Goal: Task Accomplishment & Management: Complete application form

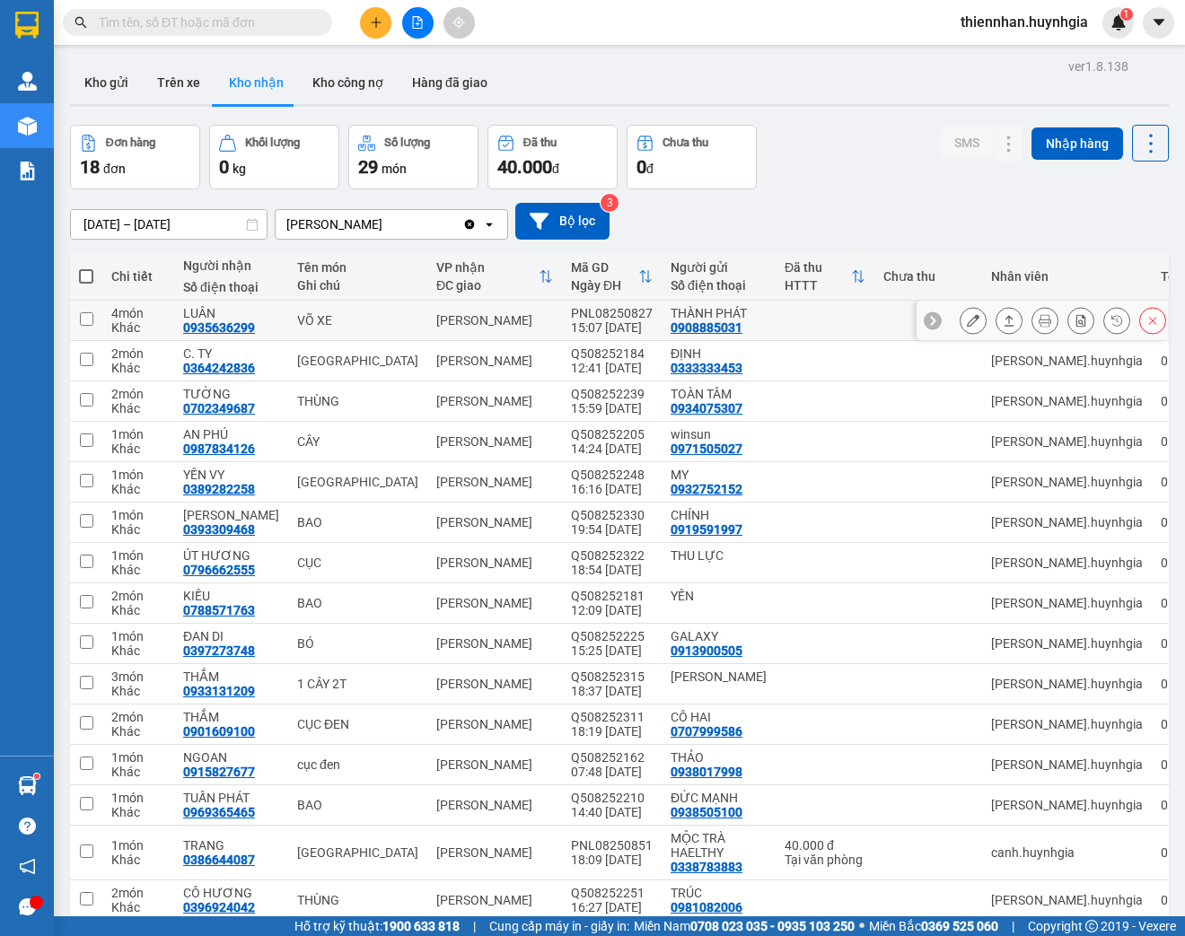
click at [967, 320] on icon at bounding box center [973, 320] width 13 height 13
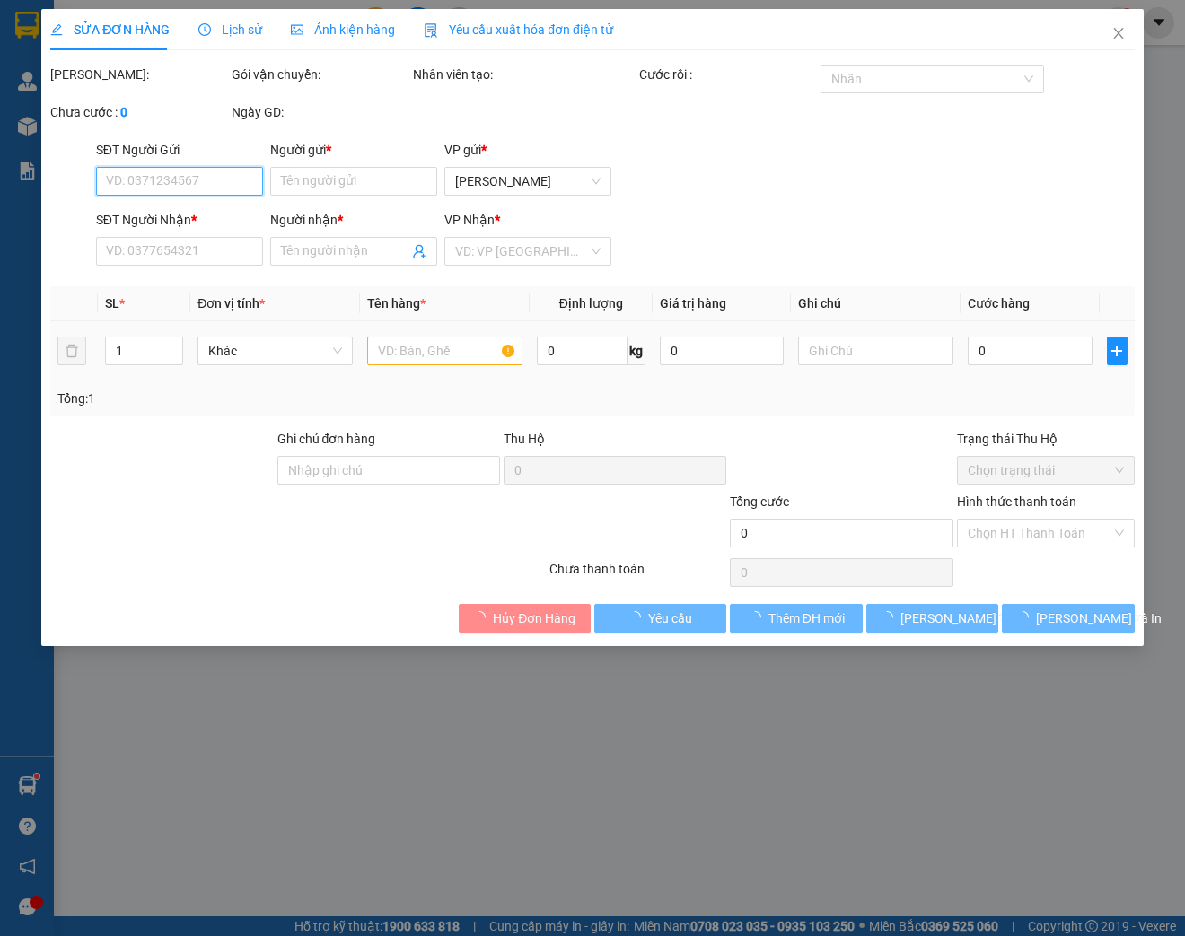
type input "0908885031"
type input "THÀNH PHÁT"
type input "0935636299"
type input "LUÂN"
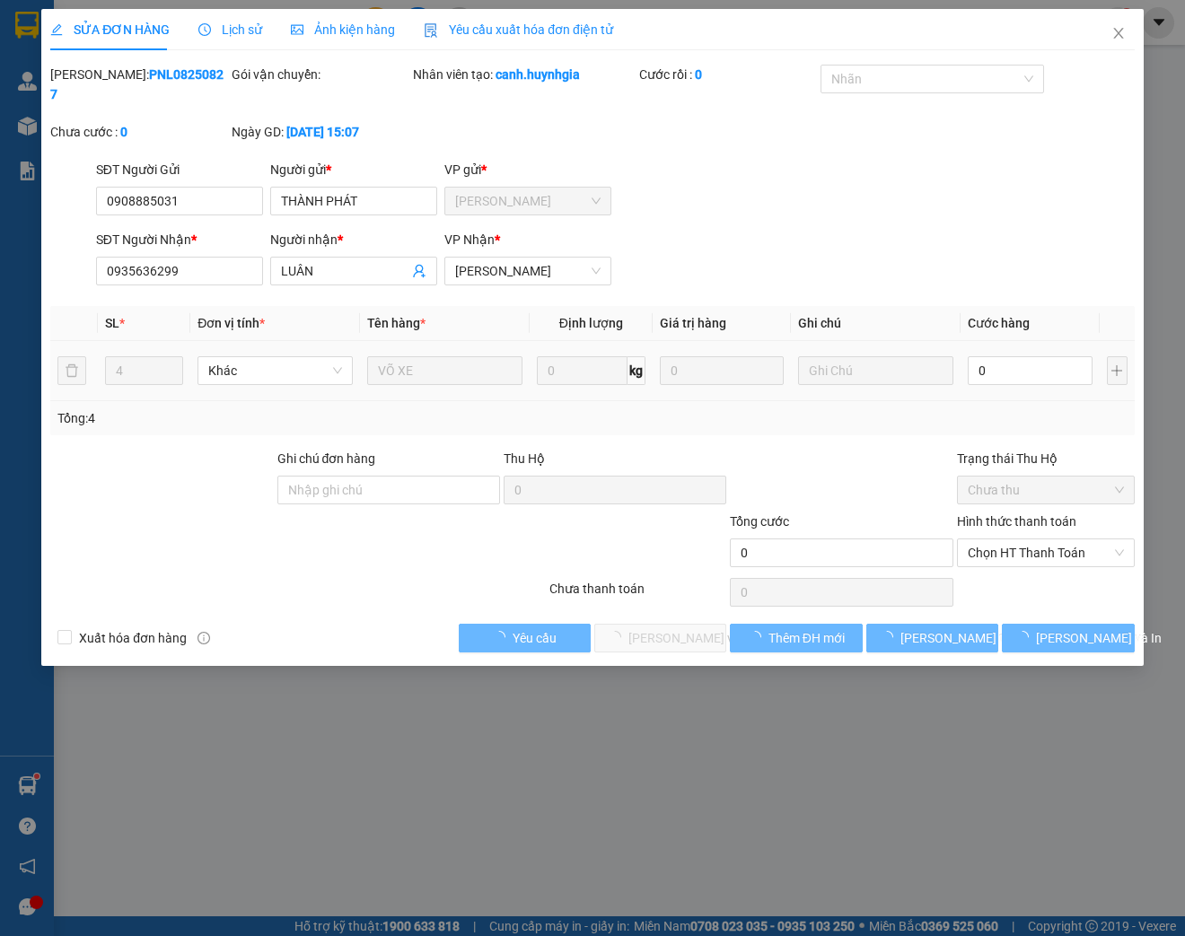
click at [1008, 355] on div "0" at bounding box center [1030, 371] width 124 height 36
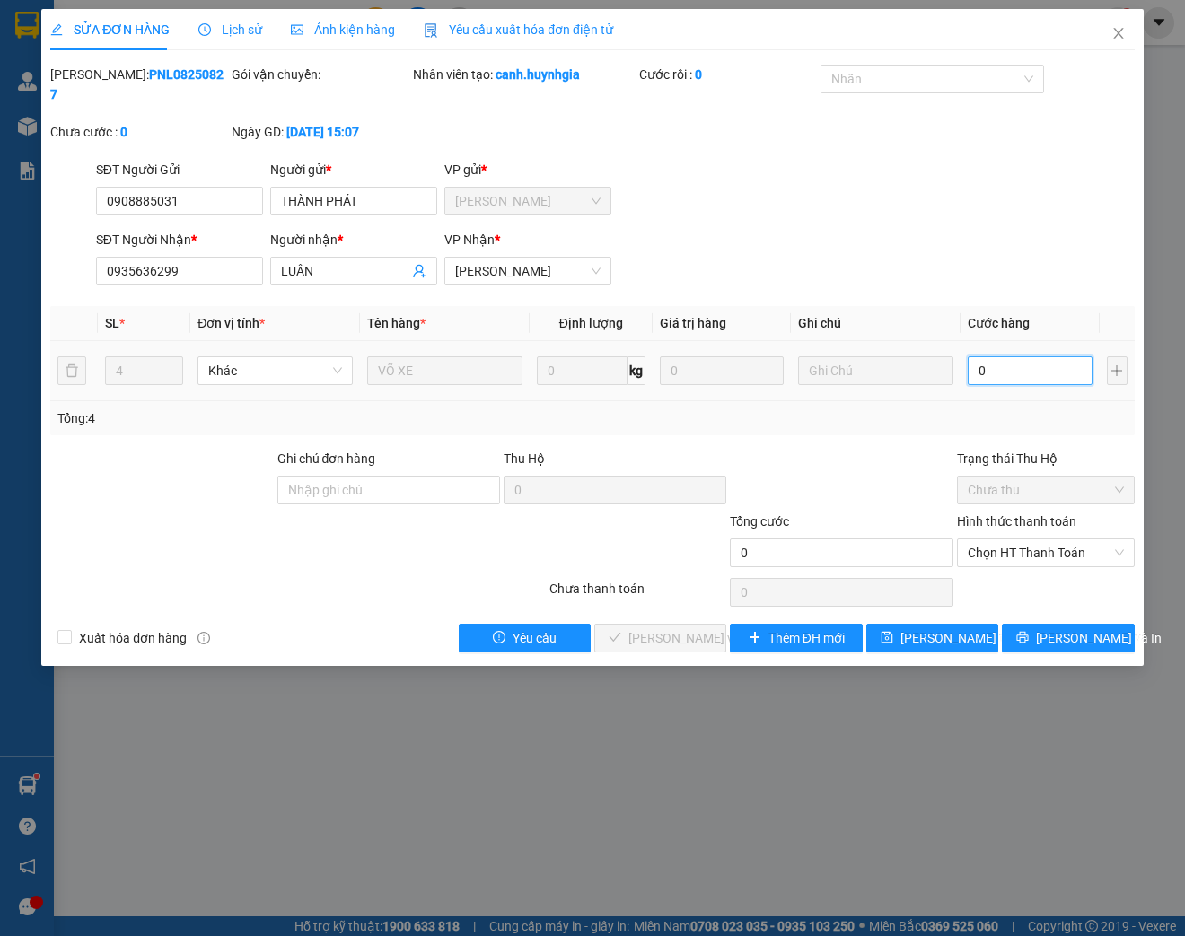
click at [999, 366] on input "0" at bounding box center [1030, 370] width 124 height 29
type input "1"
type input "10"
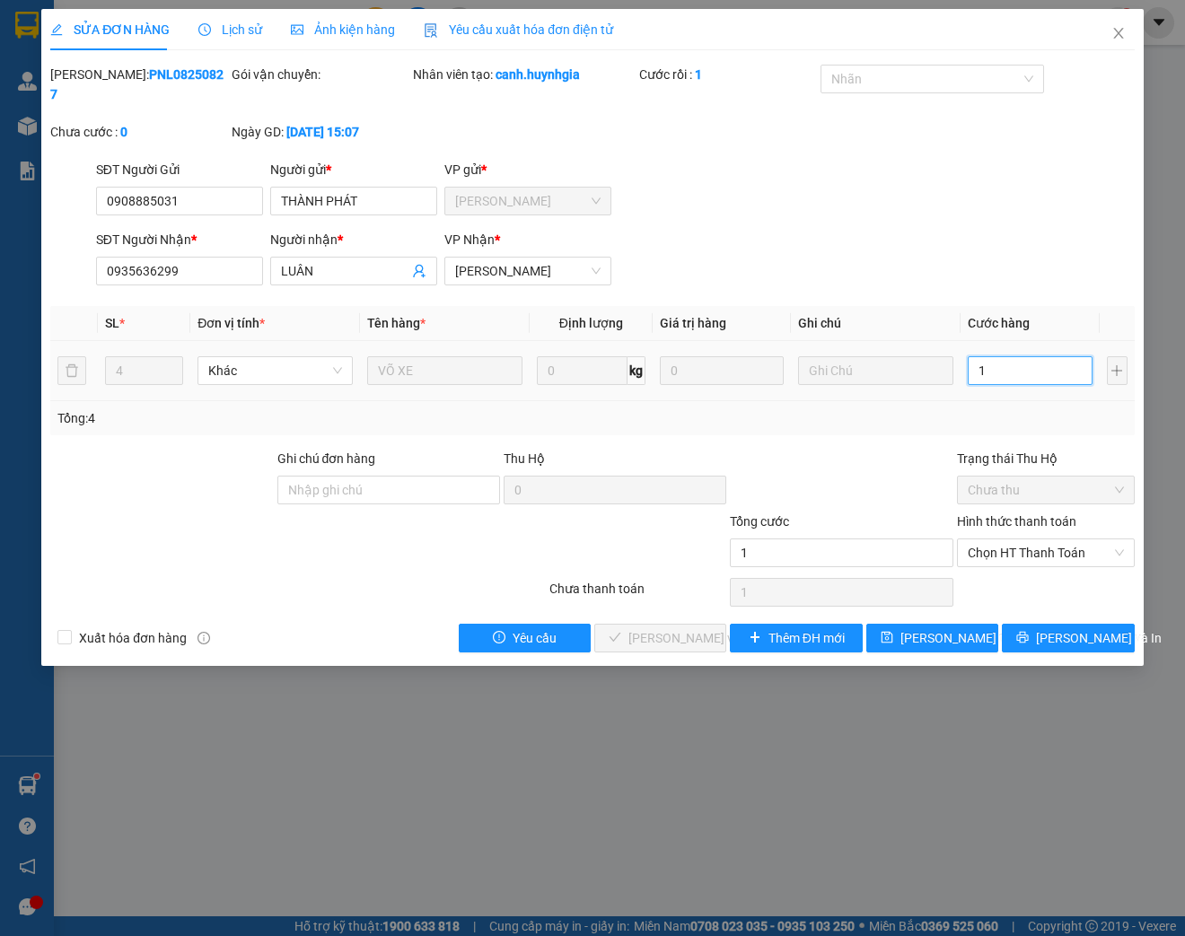
type input "10"
type input "100"
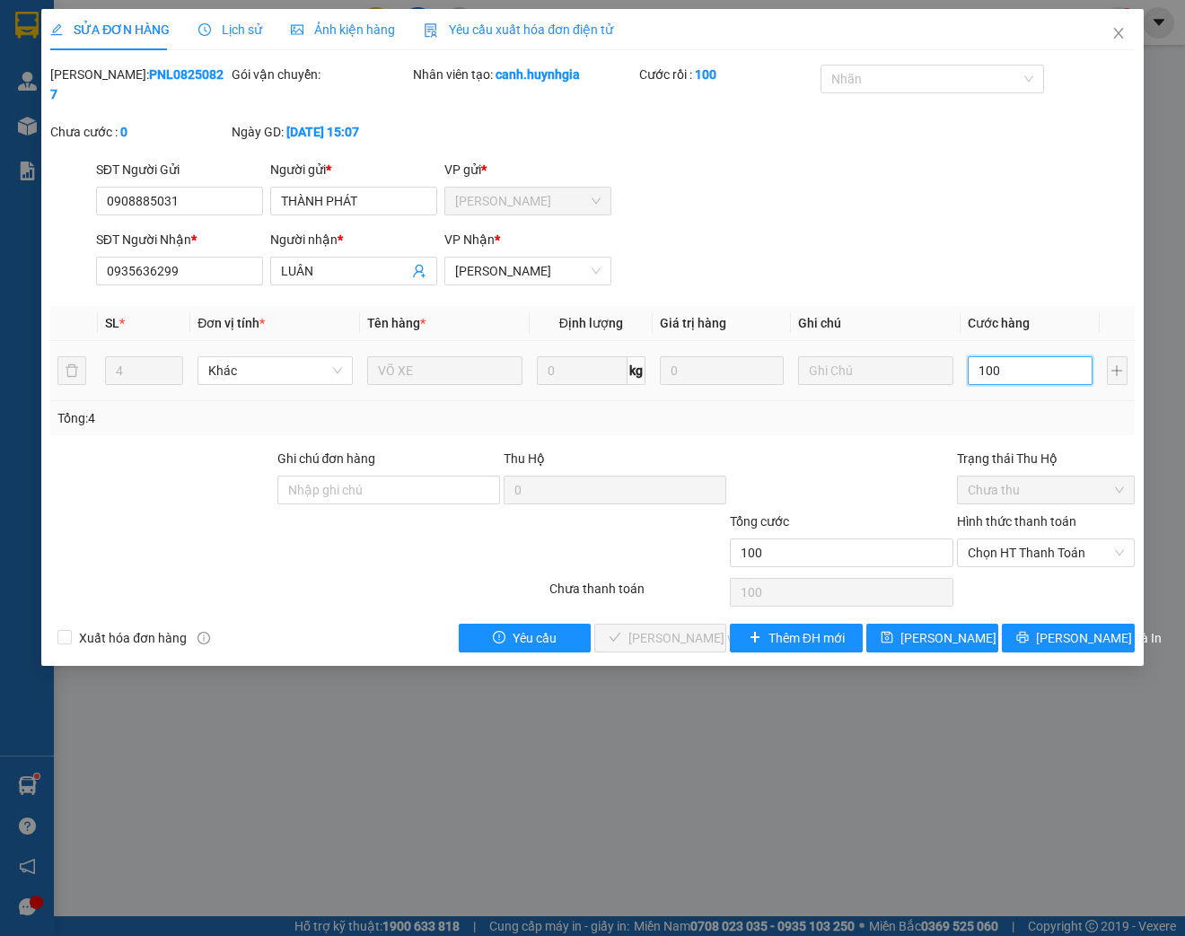
type input "1.000"
type input "10.000"
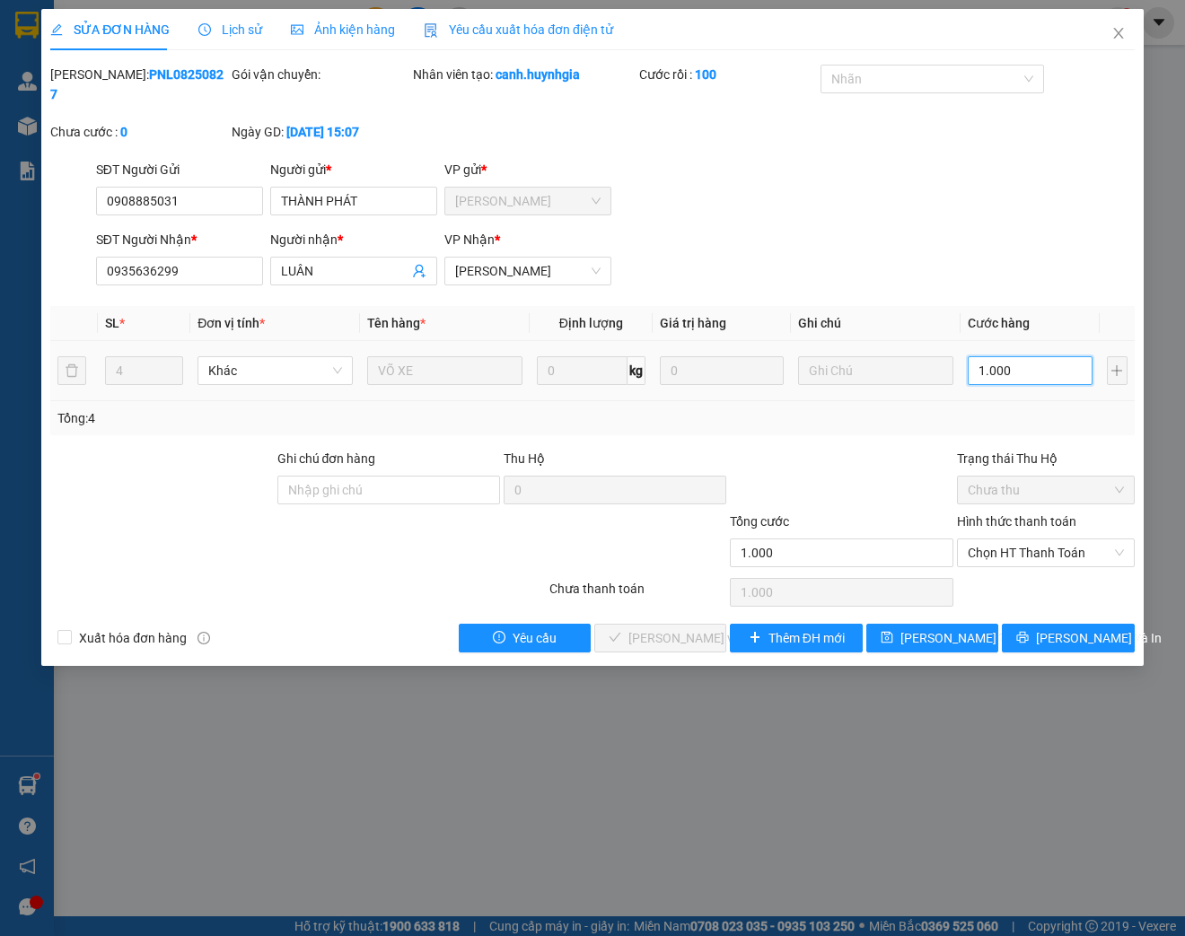
type input "10.000"
type input "100.000"
click at [1027, 546] on span "Chọn HT Thanh Toán" at bounding box center [1046, 552] width 156 height 27
type input "100.000"
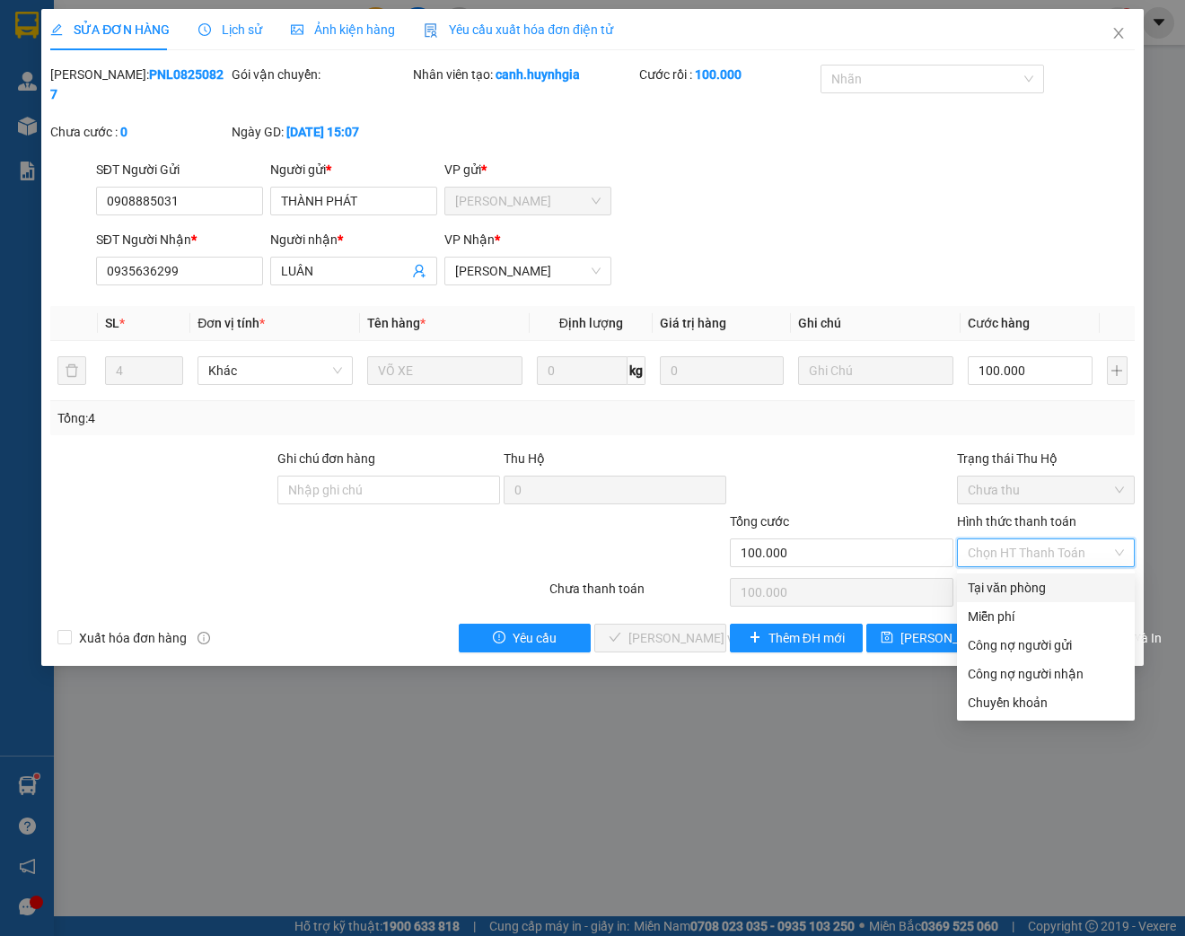
click at [1012, 591] on div "Tại văn phòng" at bounding box center [1046, 588] width 156 height 20
type input "0"
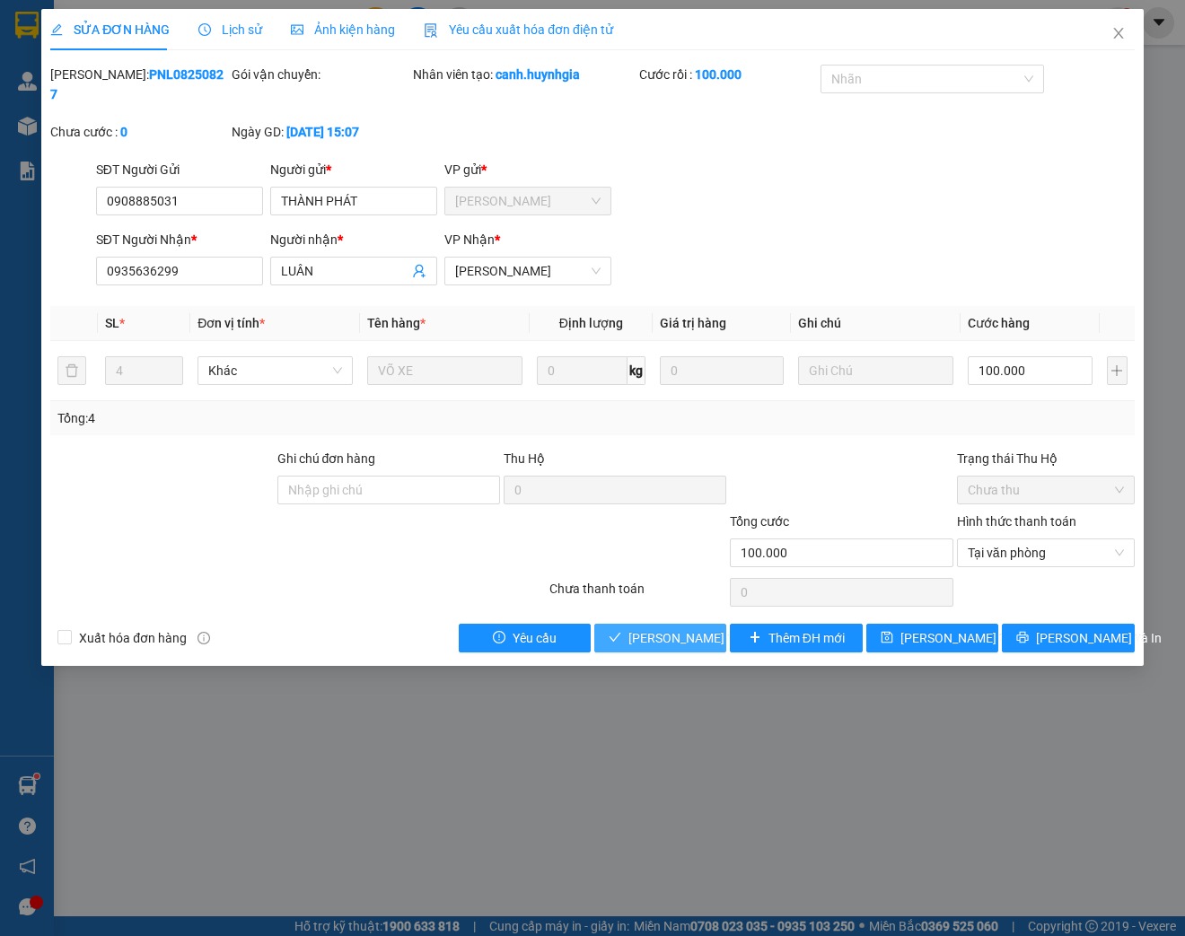
click at [658, 642] on span "[PERSON_NAME] và Giao hàng" at bounding box center [714, 638] width 172 height 20
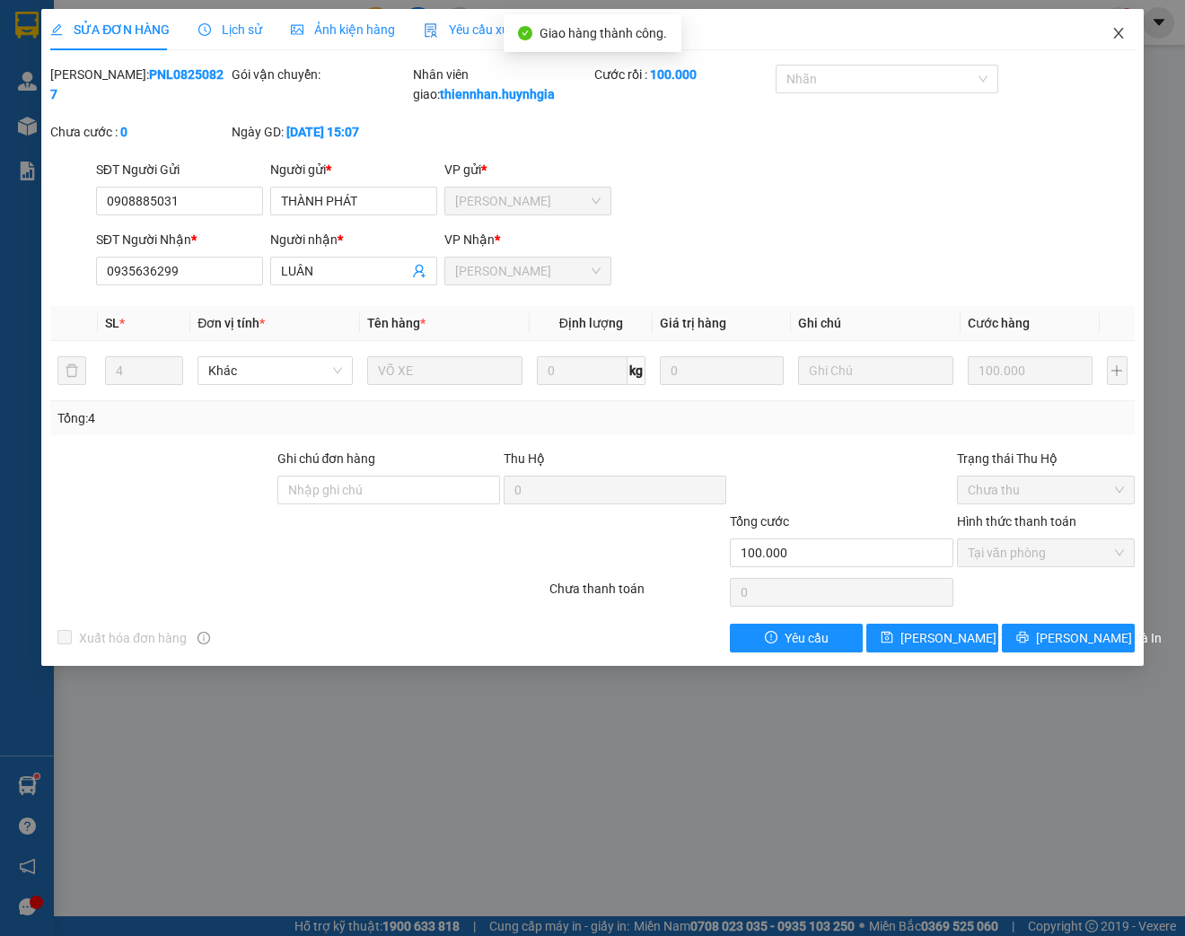
drag, startPoint x: 1117, startPoint y: 32, endPoint x: 1135, endPoint y: 47, distance: 23.0
click at [1121, 33] on icon "close" at bounding box center [1118, 33] width 14 height 14
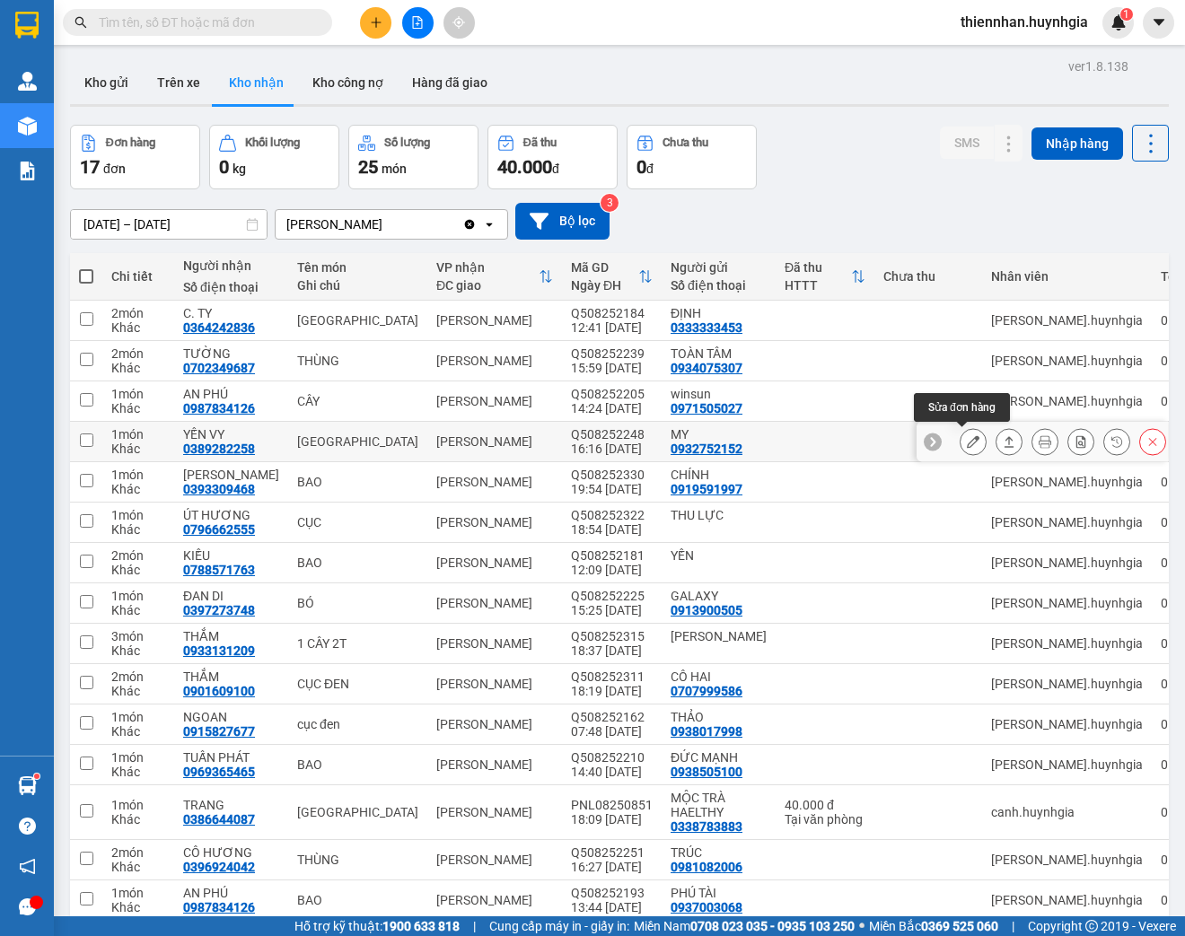
click at [967, 444] on icon at bounding box center [973, 441] width 13 height 13
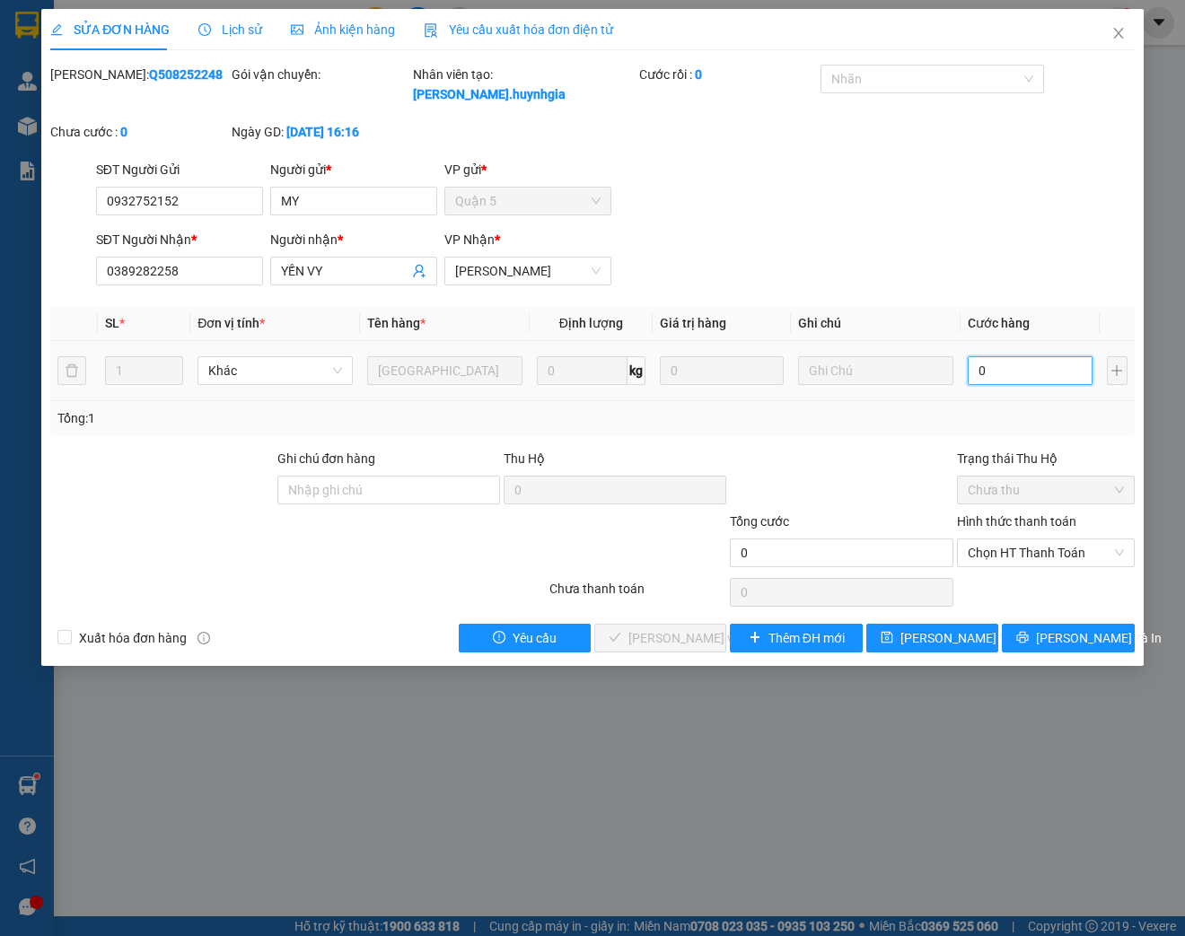
click at [1023, 361] on input "0" at bounding box center [1030, 370] width 124 height 29
type input "7"
type input "70"
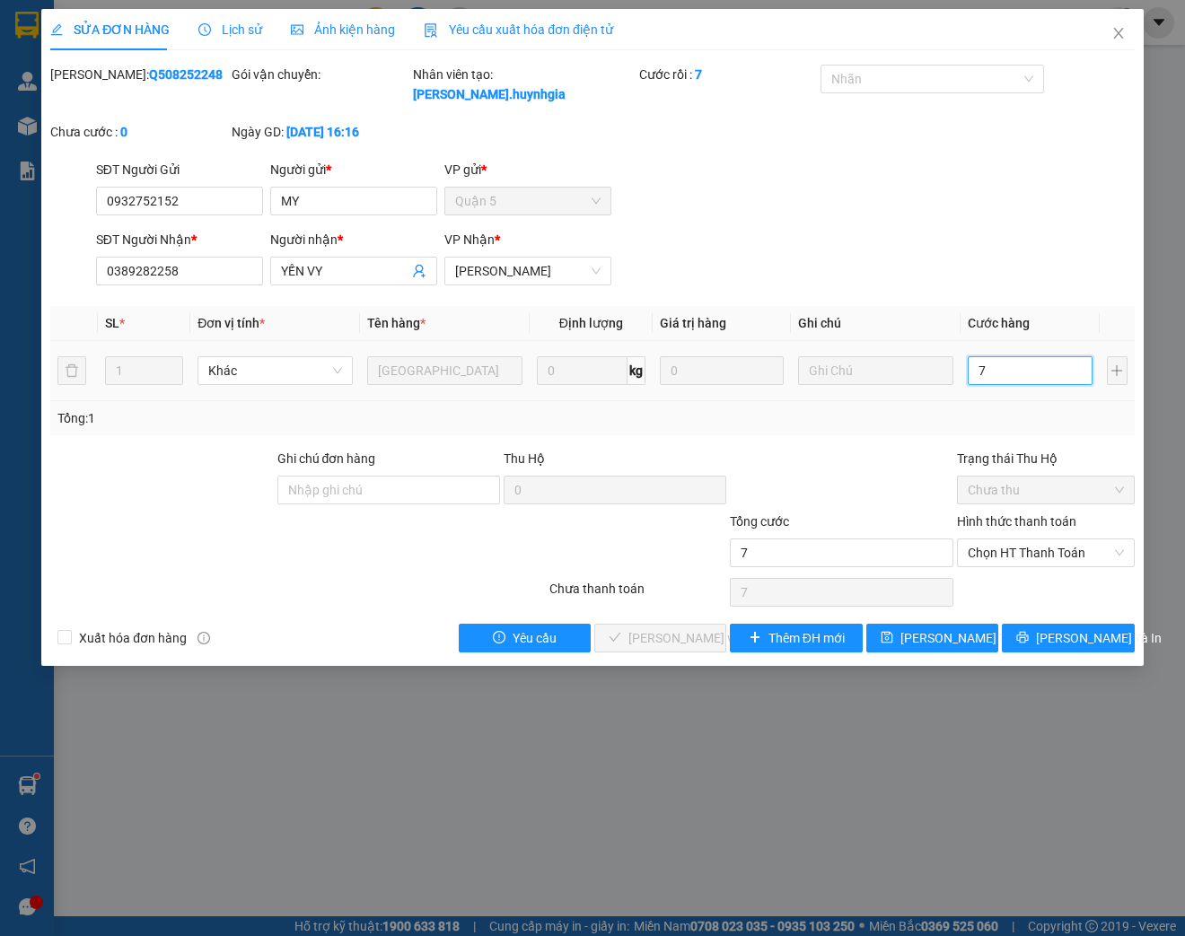
type input "70"
type input "700"
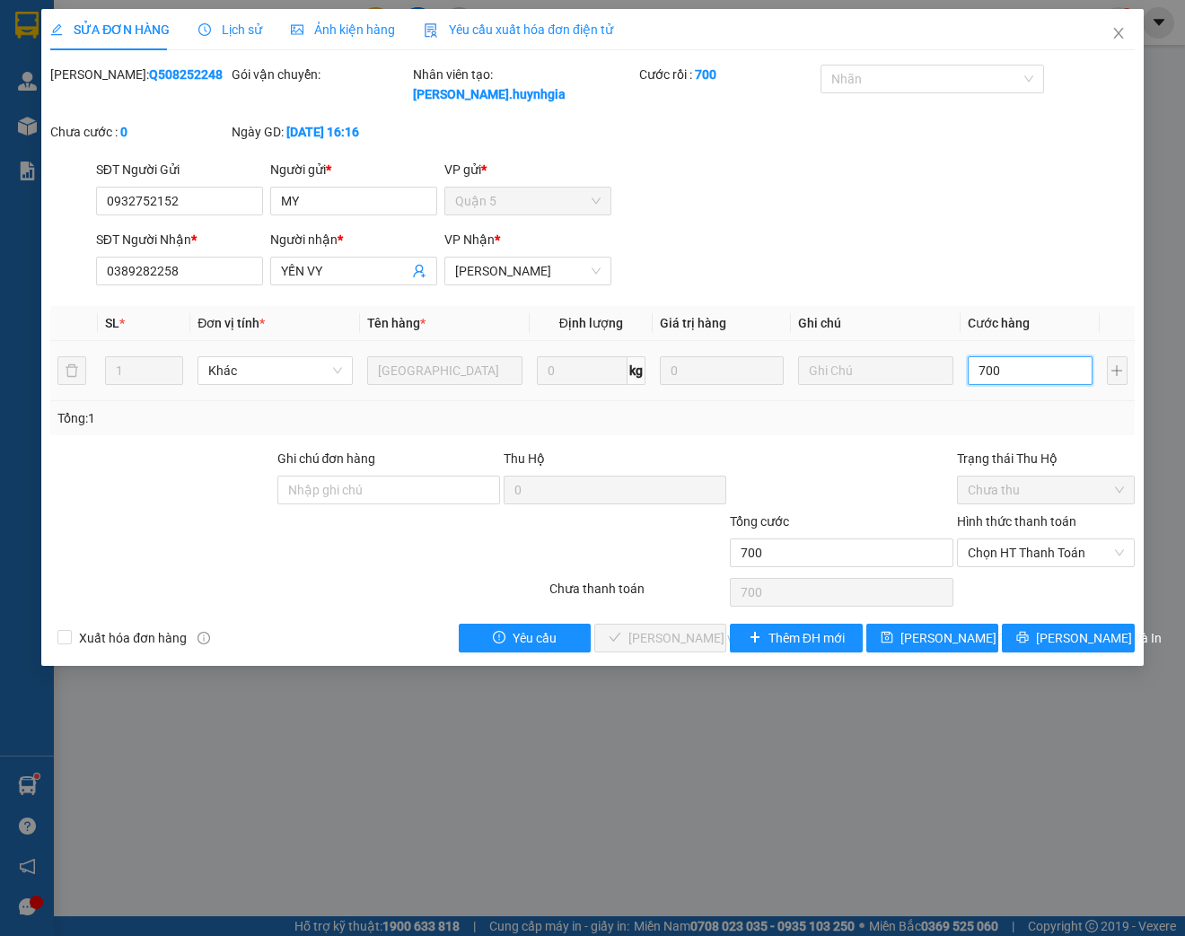
type input "7.000"
type input "70.000"
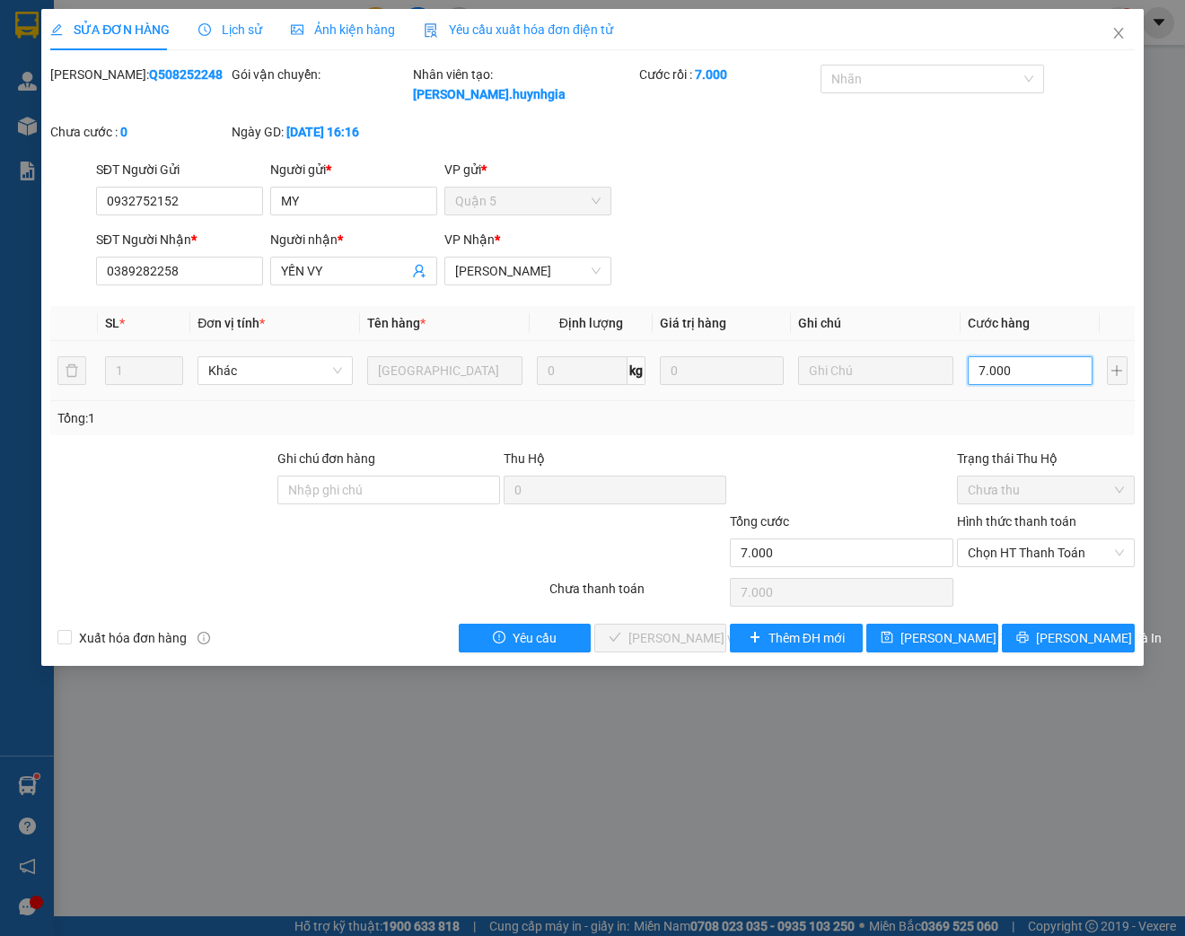
type input "70.000"
click at [1045, 558] on span "Chọn HT Thanh Toán" at bounding box center [1046, 552] width 156 height 27
type input "70.000"
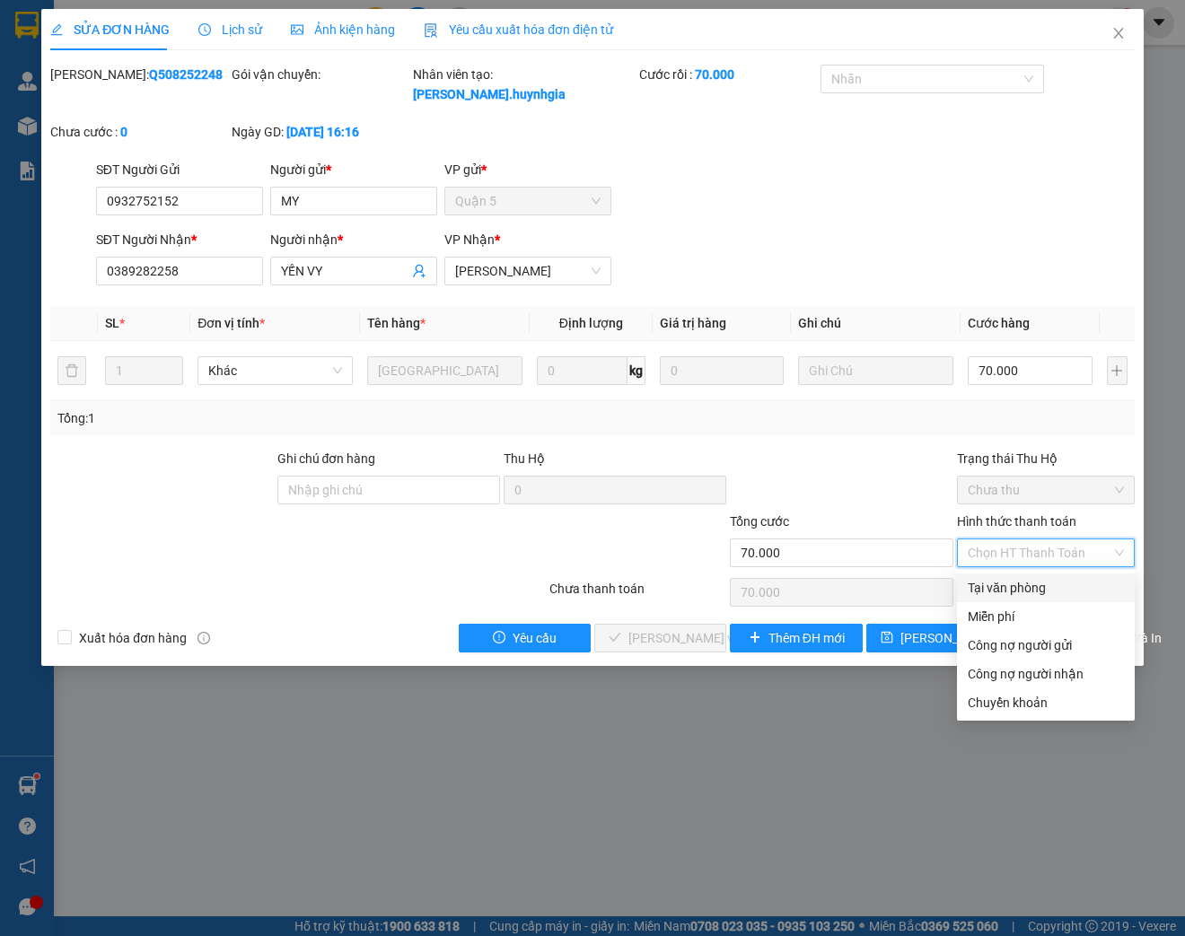
click at [1021, 586] on div "Tại văn phòng" at bounding box center [1046, 588] width 156 height 20
type input "0"
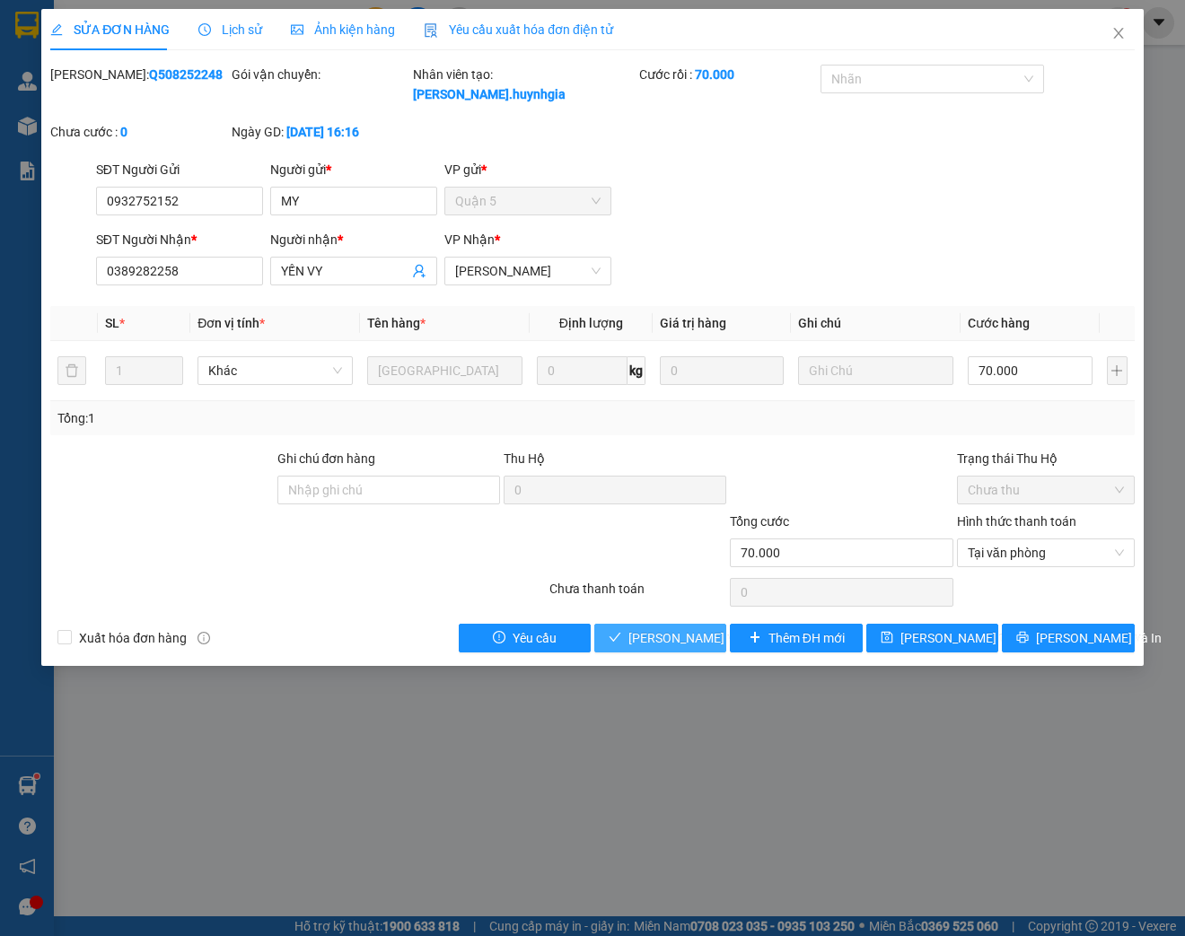
click at [658, 642] on span "[PERSON_NAME] và Giao hàng" at bounding box center [714, 638] width 172 height 20
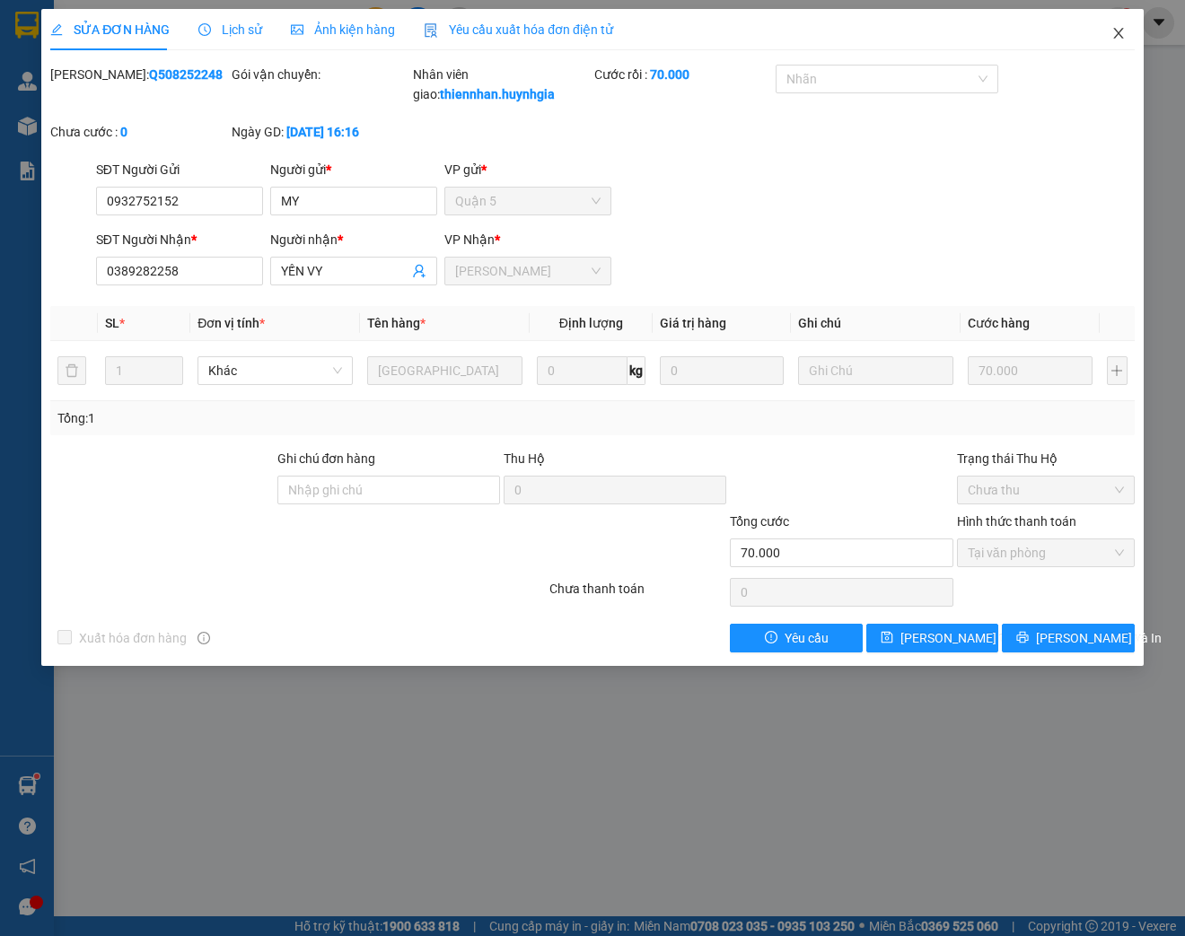
click at [1118, 36] on icon "close" at bounding box center [1118, 33] width 14 height 14
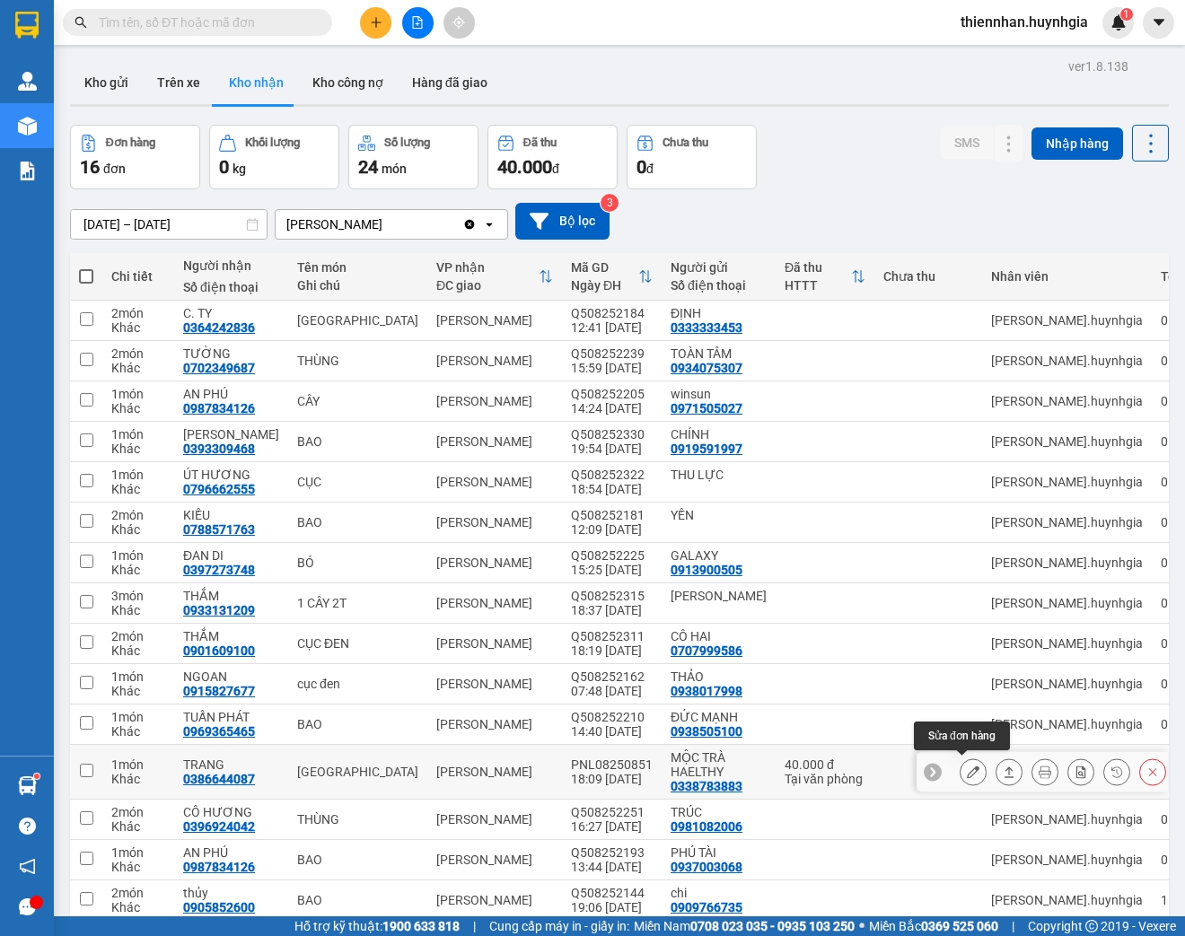
click at [967, 767] on icon at bounding box center [973, 772] width 13 height 13
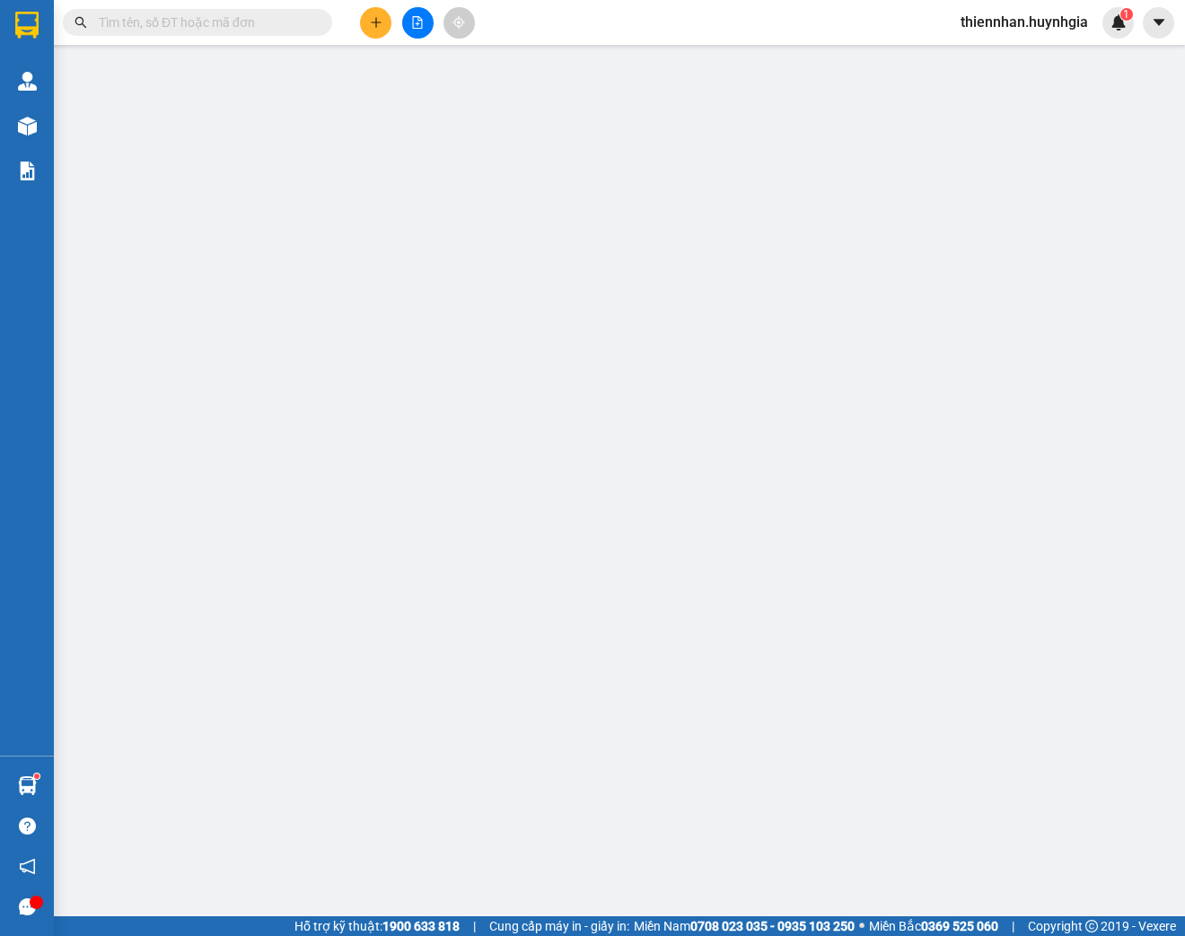
type input "0338783883"
type input "MỘC TRÀ HAELTHY"
type input "0386644087"
type input "TRANG"
type input "40.000"
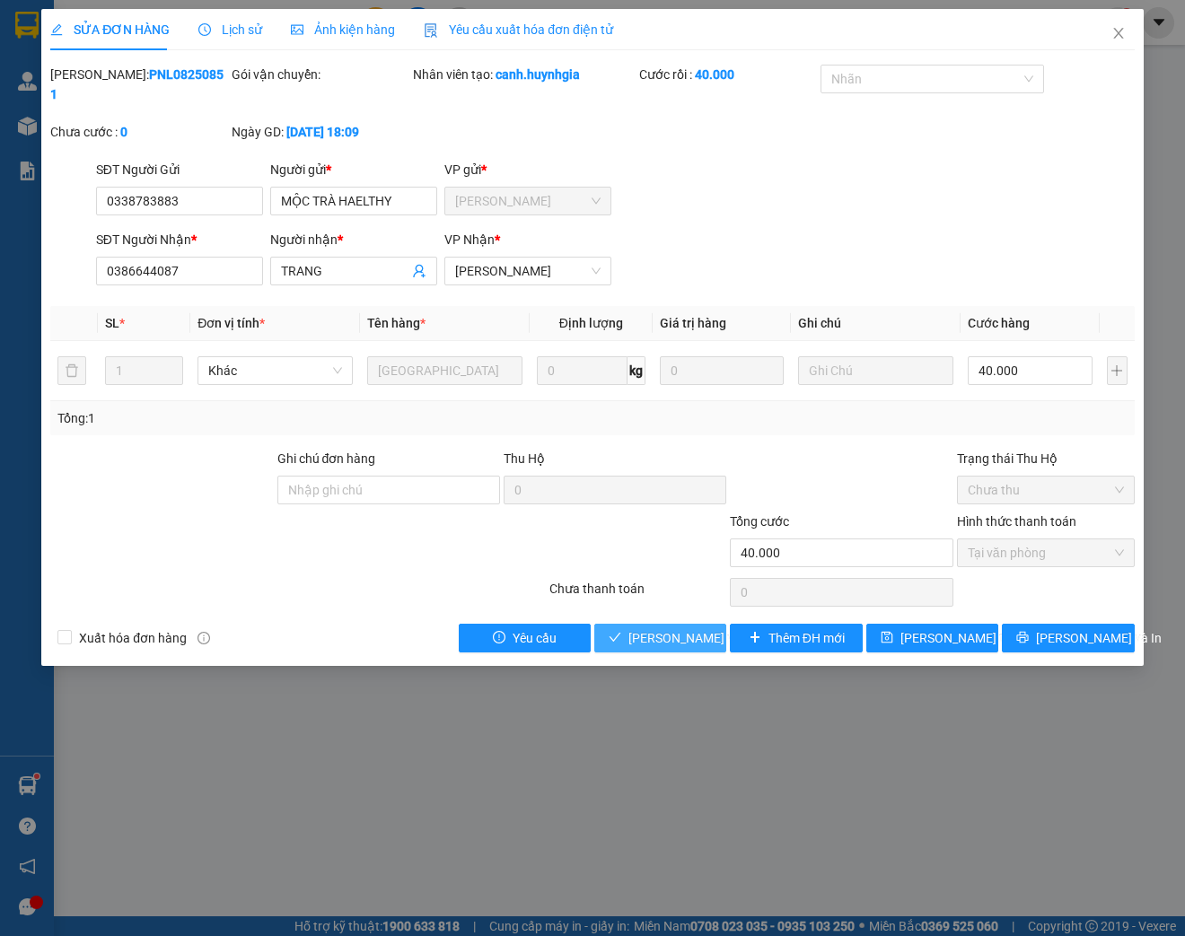
click at [650, 636] on span "[PERSON_NAME] và Giao hàng" at bounding box center [714, 638] width 172 height 20
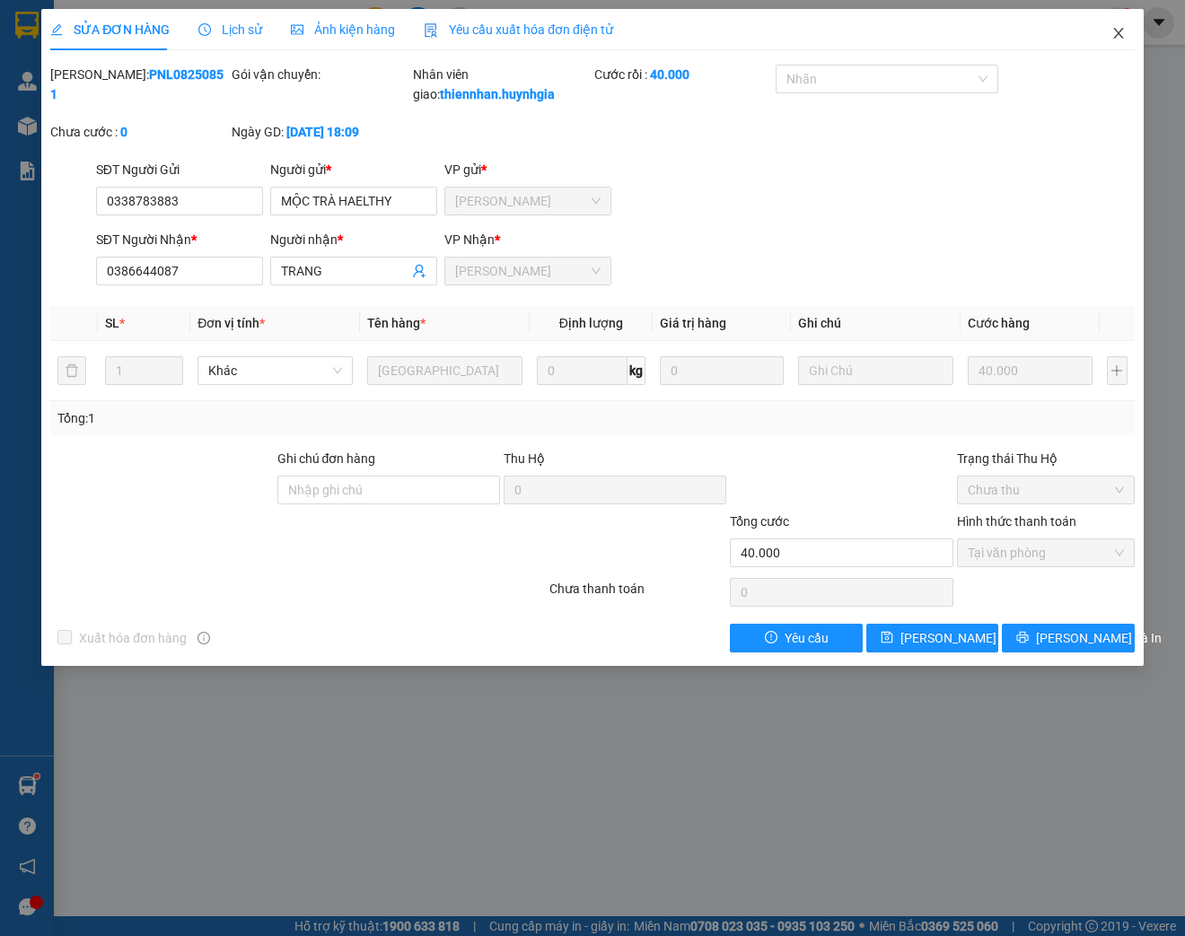
click at [1117, 38] on icon "close" at bounding box center [1118, 33] width 14 height 14
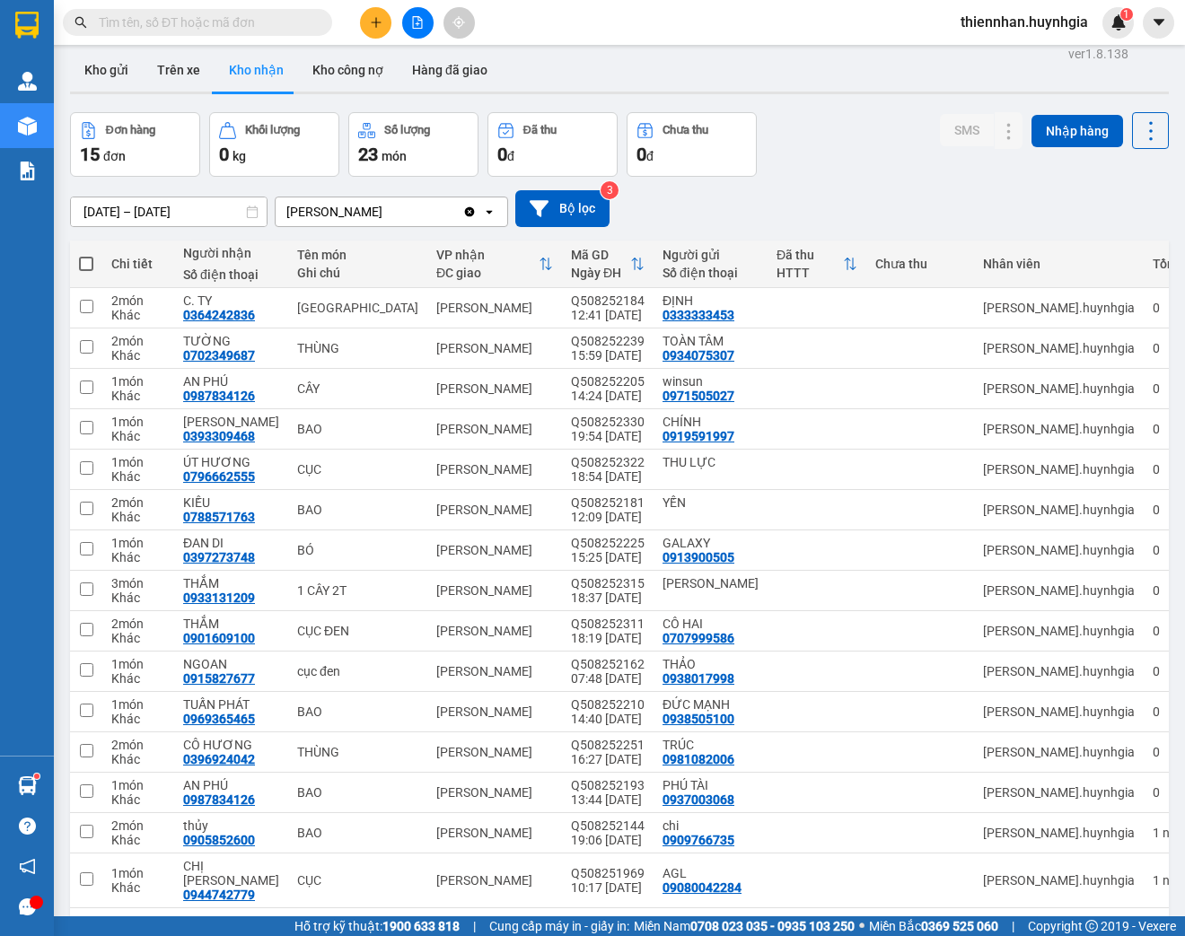
scroll to position [11, 0]
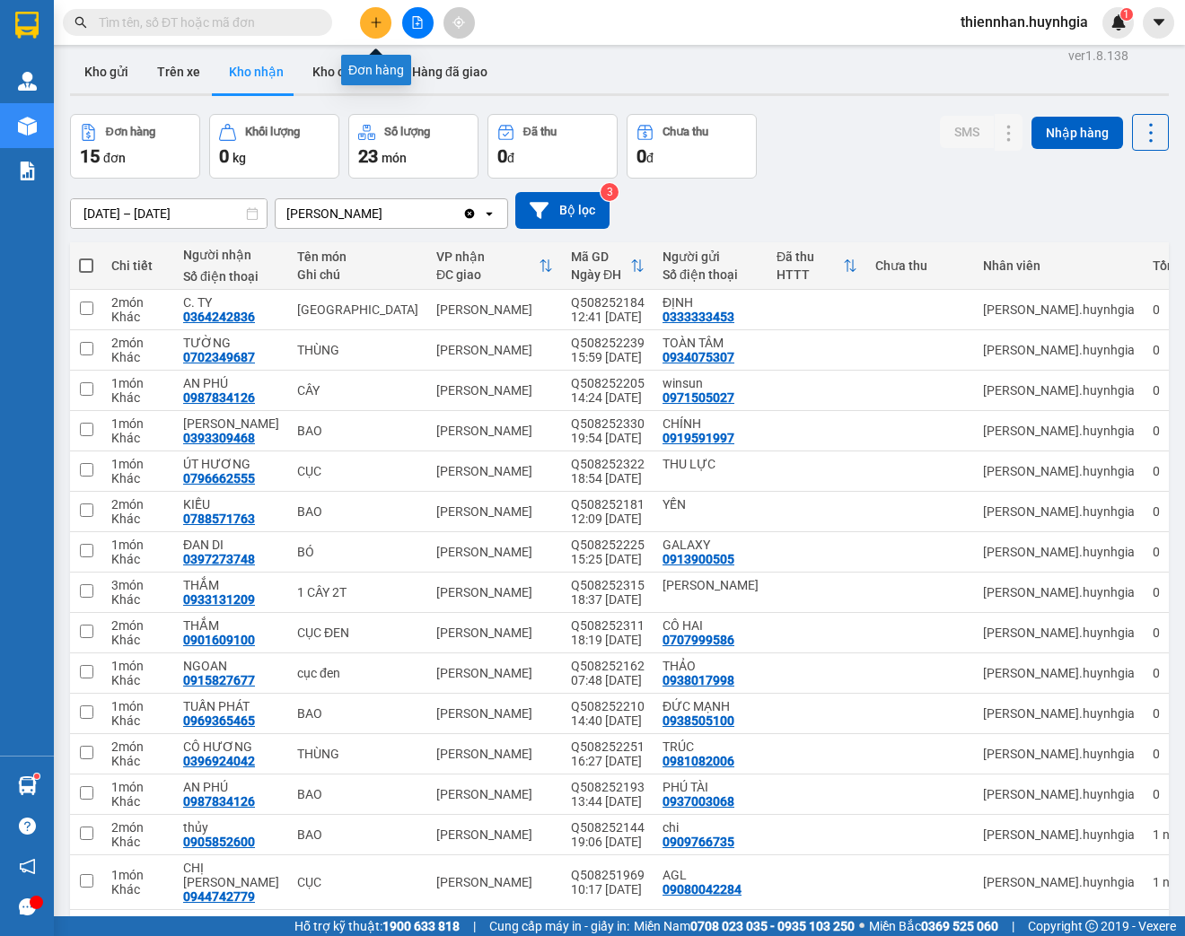
click at [371, 23] on icon "plus" at bounding box center [376, 22] width 13 height 13
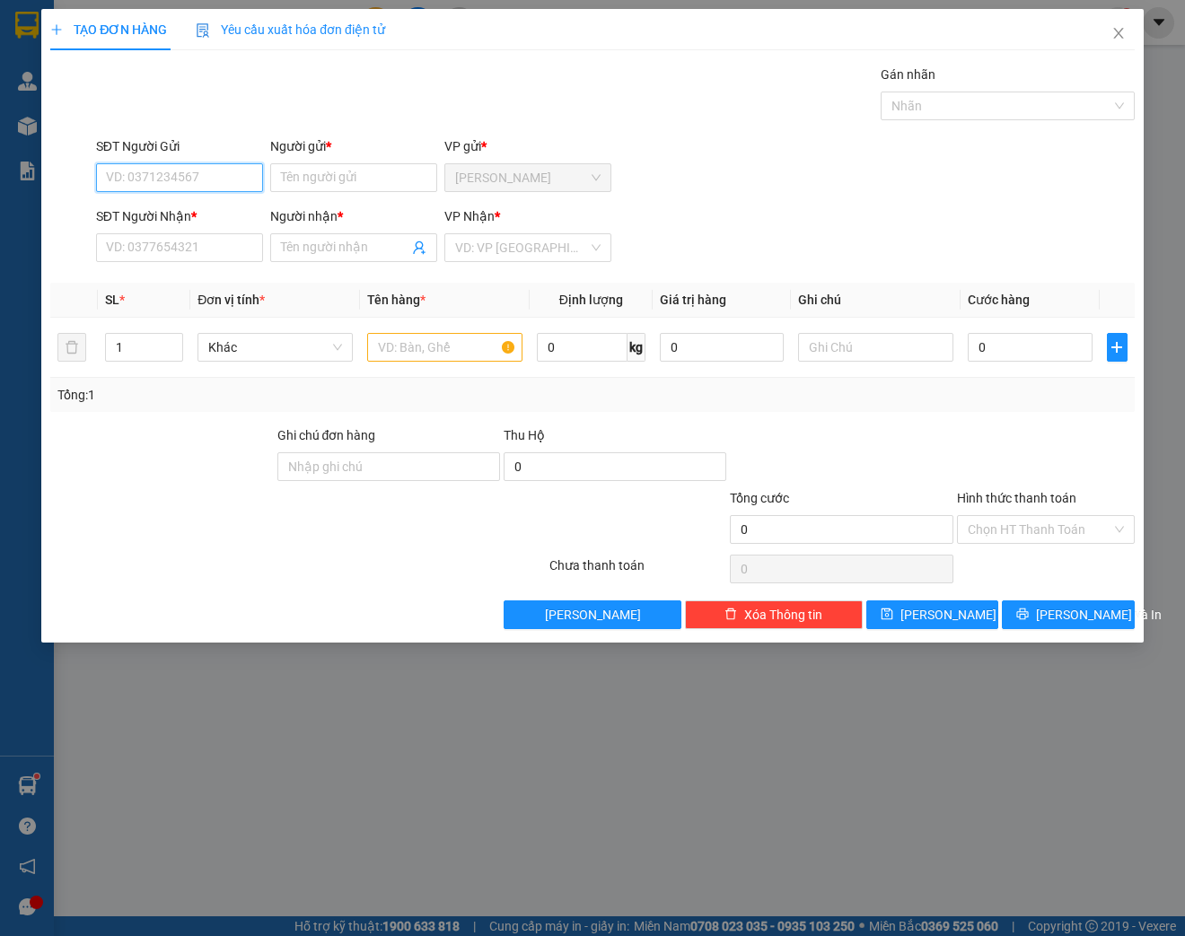
click at [223, 178] on input "SĐT Người Gửi" at bounding box center [179, 177] width 167 height 29
type input "0382"
click at [1120, 37] on icon "close" at bounding box center [1118, 33] width 14 height 14
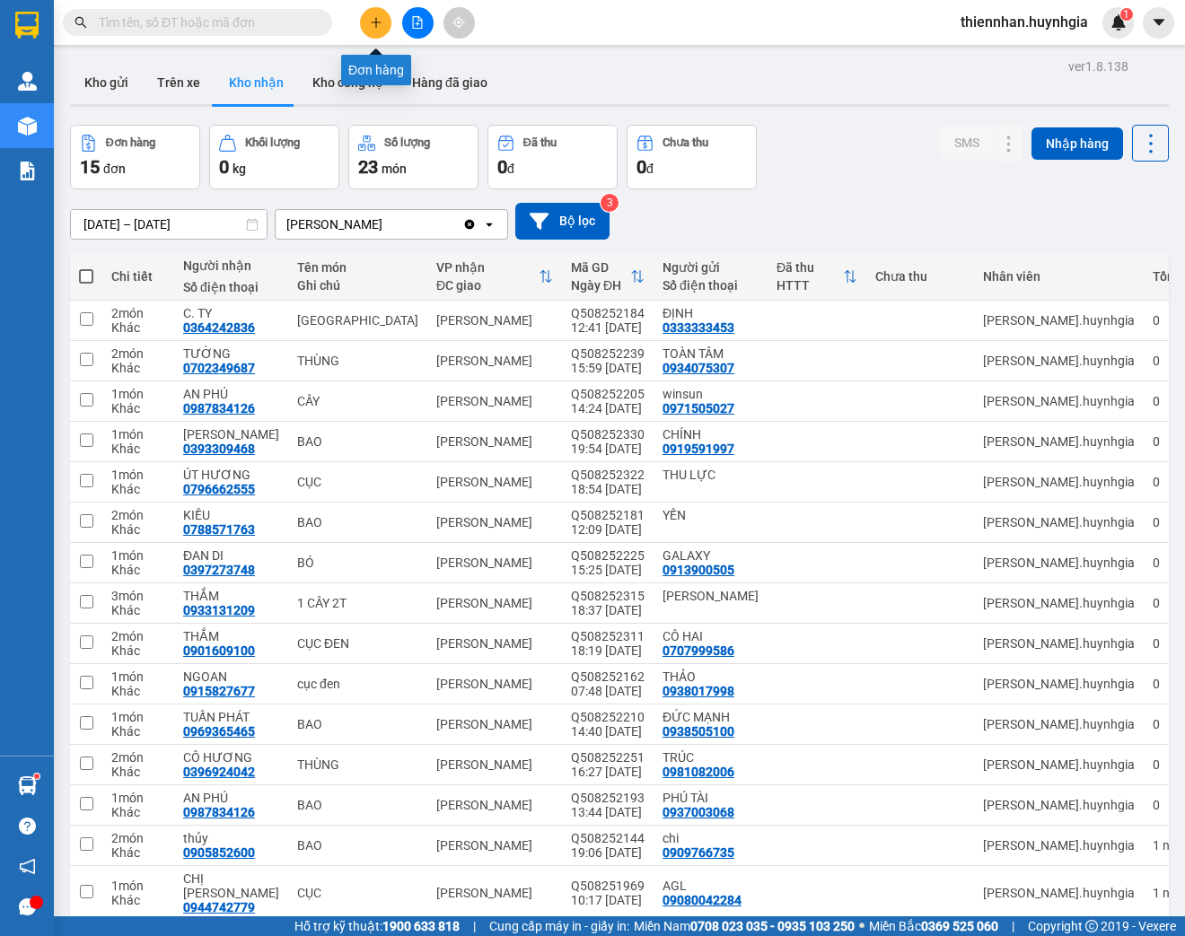
click at [378, 18] on icon "plus" at bounding box center [376, 22] width 13 height 13
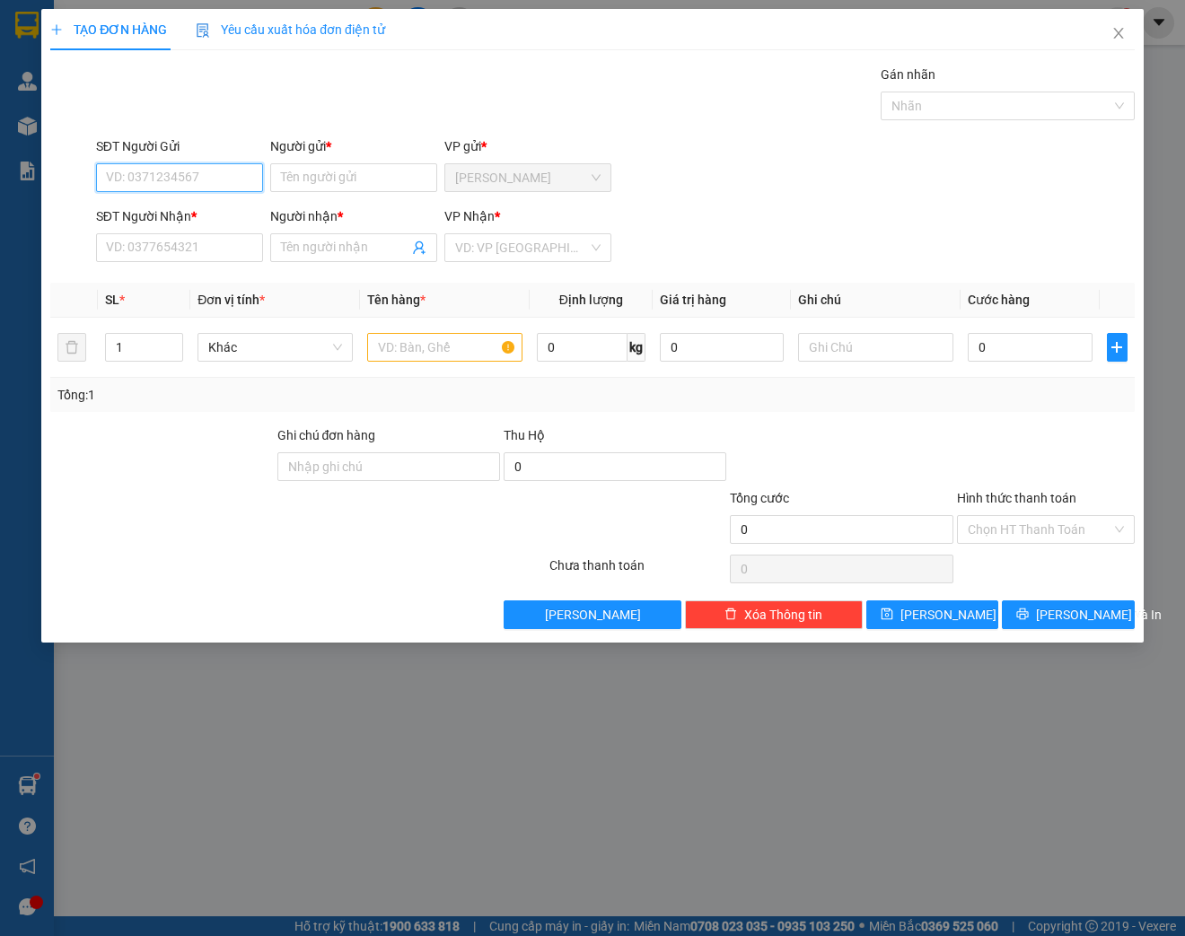
drag, startPoint x: 218, startPoint y: 175, endPoint x: 239, endPoint y: 172, distance: 20.8
click at [224, 175] on input "SĐT Người Gửi" at bounding box center [179, 177] width 167 height 29
type input "0383200257"
click at [368, 183] on input "Người gửi *" at bounding box center [353, 177] width 167 height 29
type input "[PERSON_NAME]"
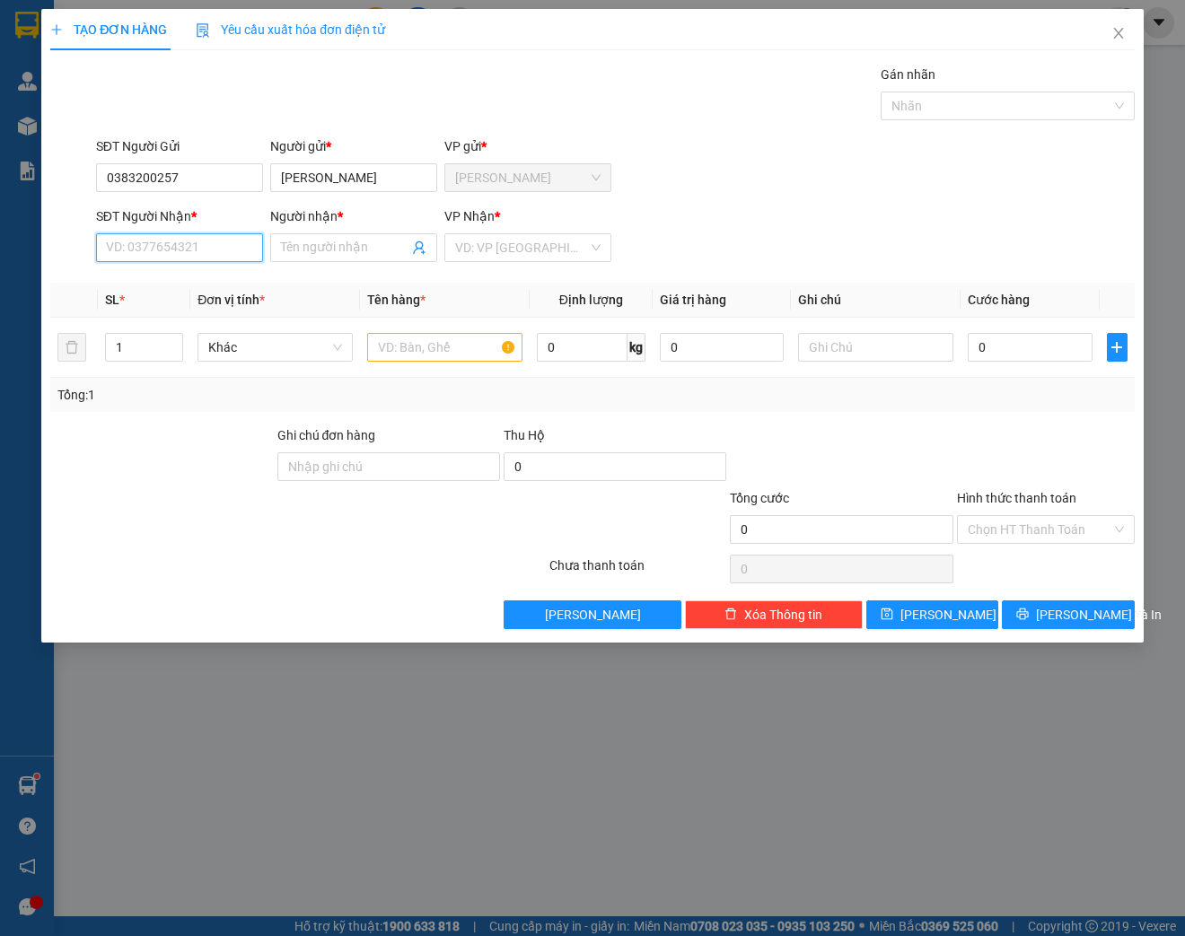
click at [151, 241] on input "SĐT Người Nhận *" at bounding box center [179, 247] width 167 height 29
type input "0383200257"
click at [327, 250] on input "Người nhận *" at bounding box center [344, 248] width 127 height 20
type input "[PERSON_NAME]"
click at [574, 249] on input "search" at bounding box center [521, 247] width 133 height 27
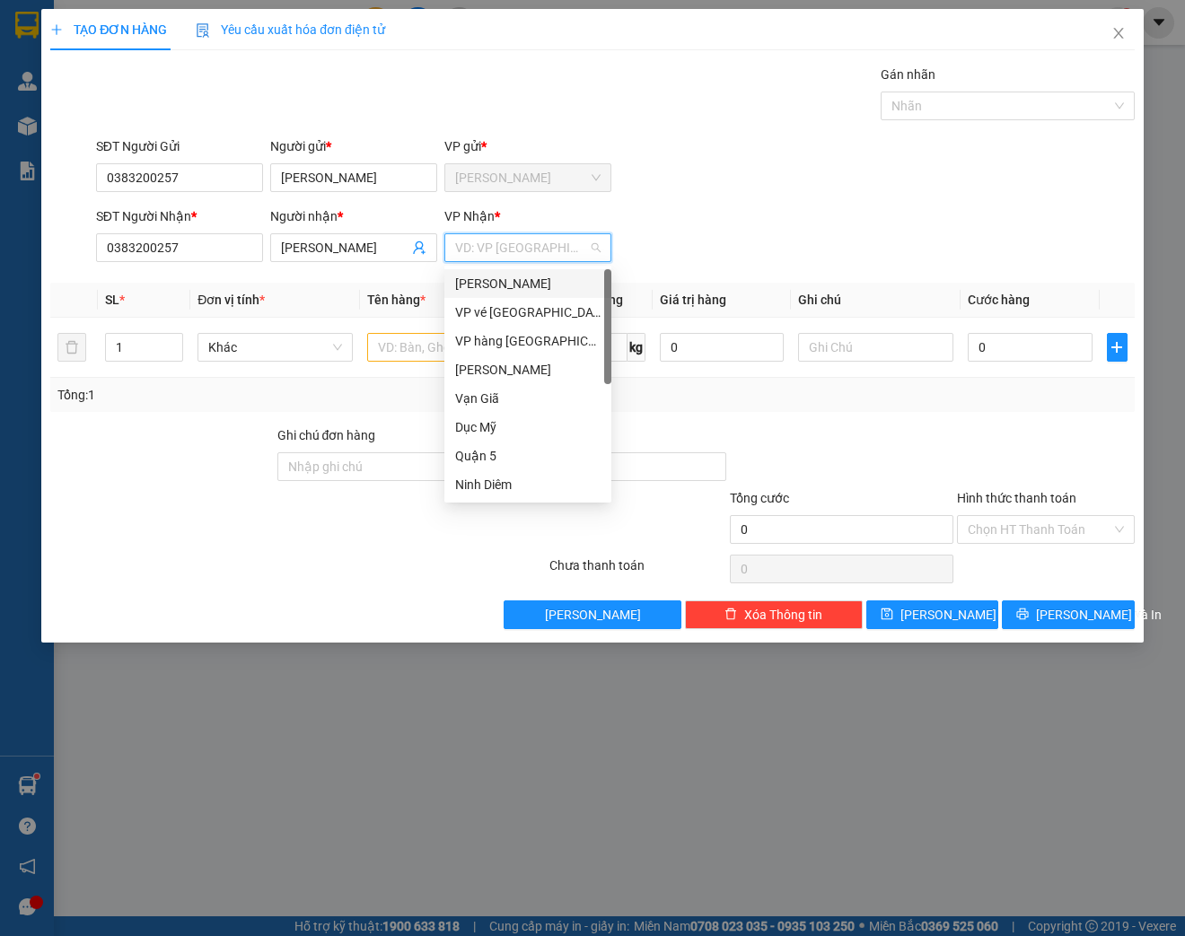
click at [496, 283] on div "[PERSON_NAME]" at bounding box center [527, 284] width 145 height 20
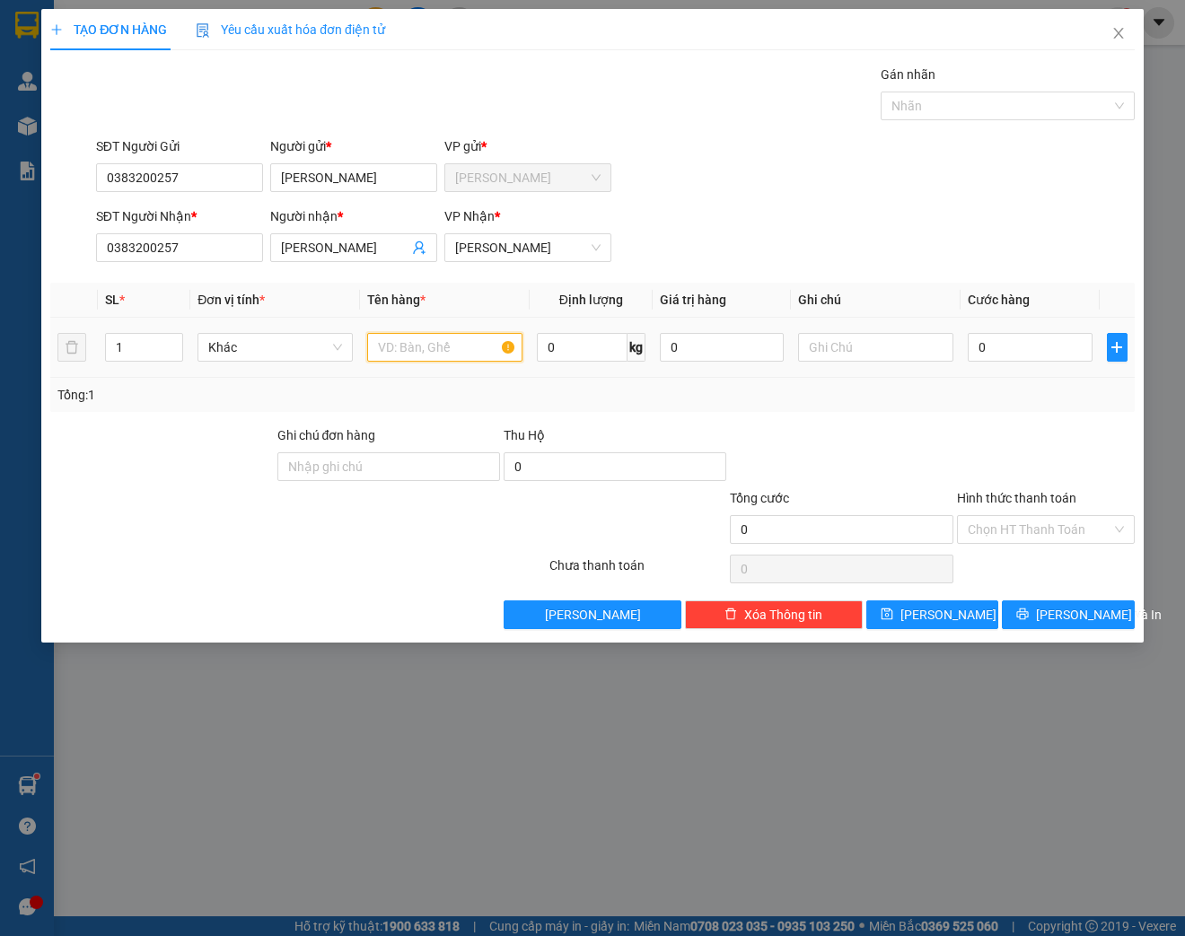
click at [443, 348] on input "text" at bounding box center [444, 347] width 155 height 29
click at [851, 365] on td at bounding box center [876, 348] width 170 height 60
drag, startPoint x: 469, startPoint y: 350, endPoint x: 499, endPoint y: 345, distance: 31.0
click at [470, 350] on input "XE FUTURE BẠC" at bounding box center [444, 347] width 155 height 29
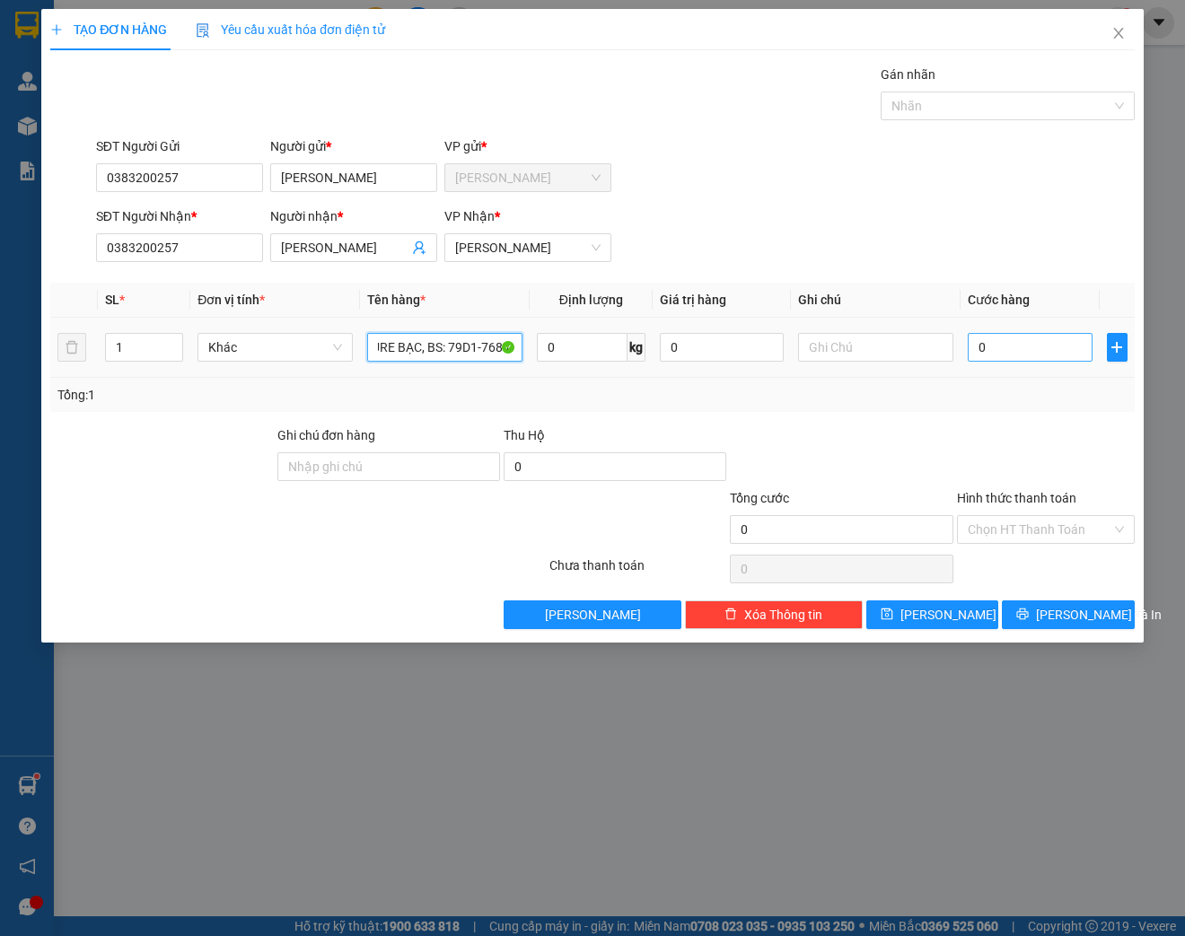
type input "XE FUTURE BẠC, BS: 79D1-76840"
click at [1029, 351] on input "0" at bounding box center [1030, 347] width 124 height 29
type input "4"
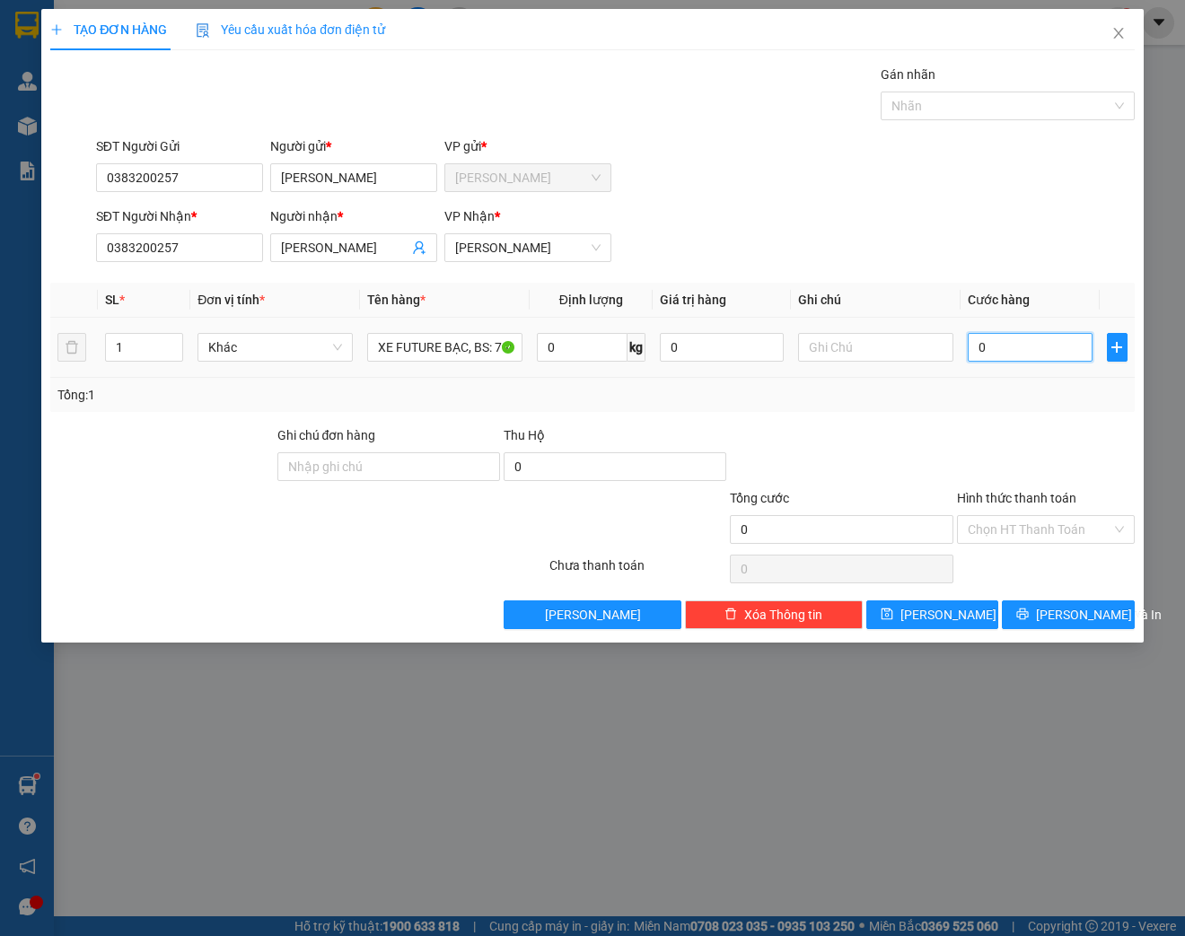
type input "4"
type input "40"
type input "400"
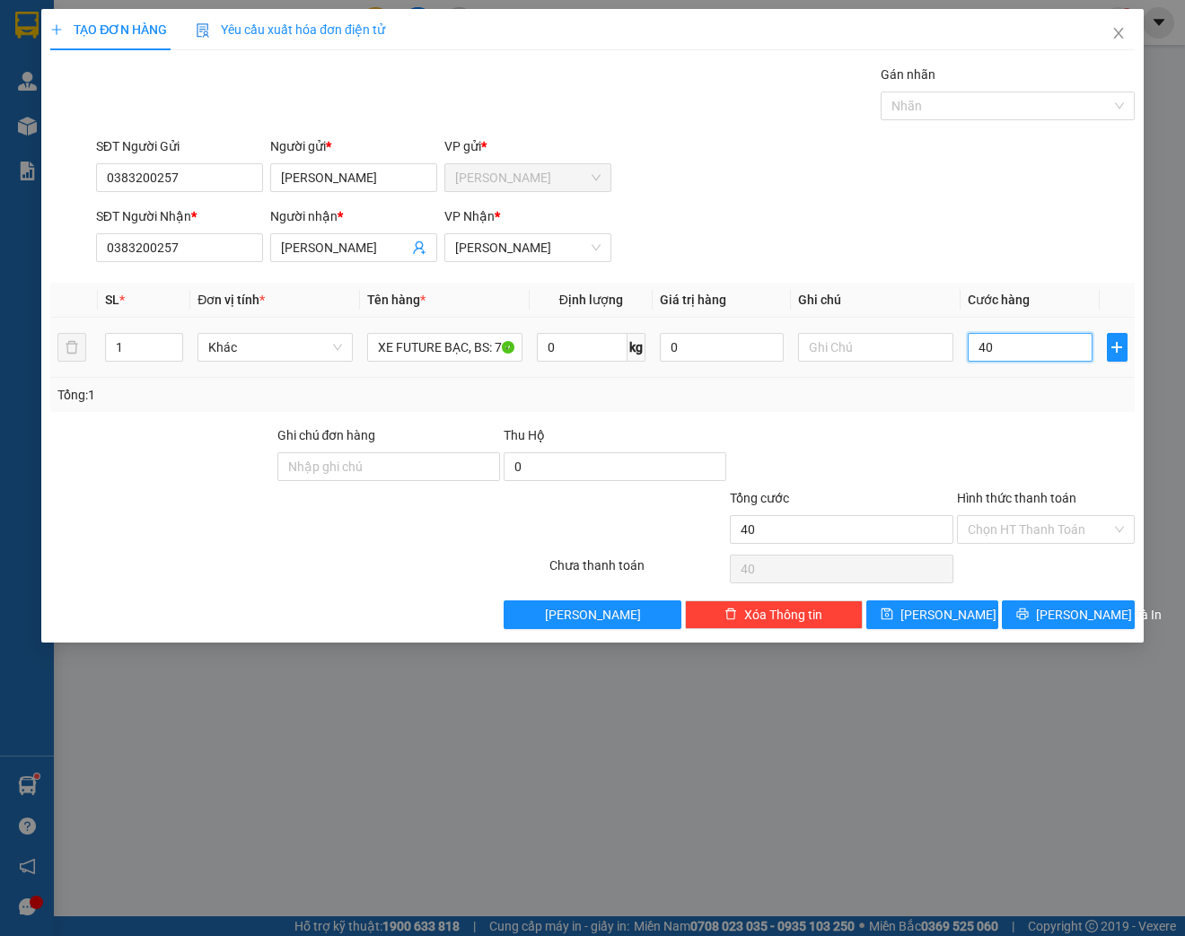
type input "400"
type input "4.000"
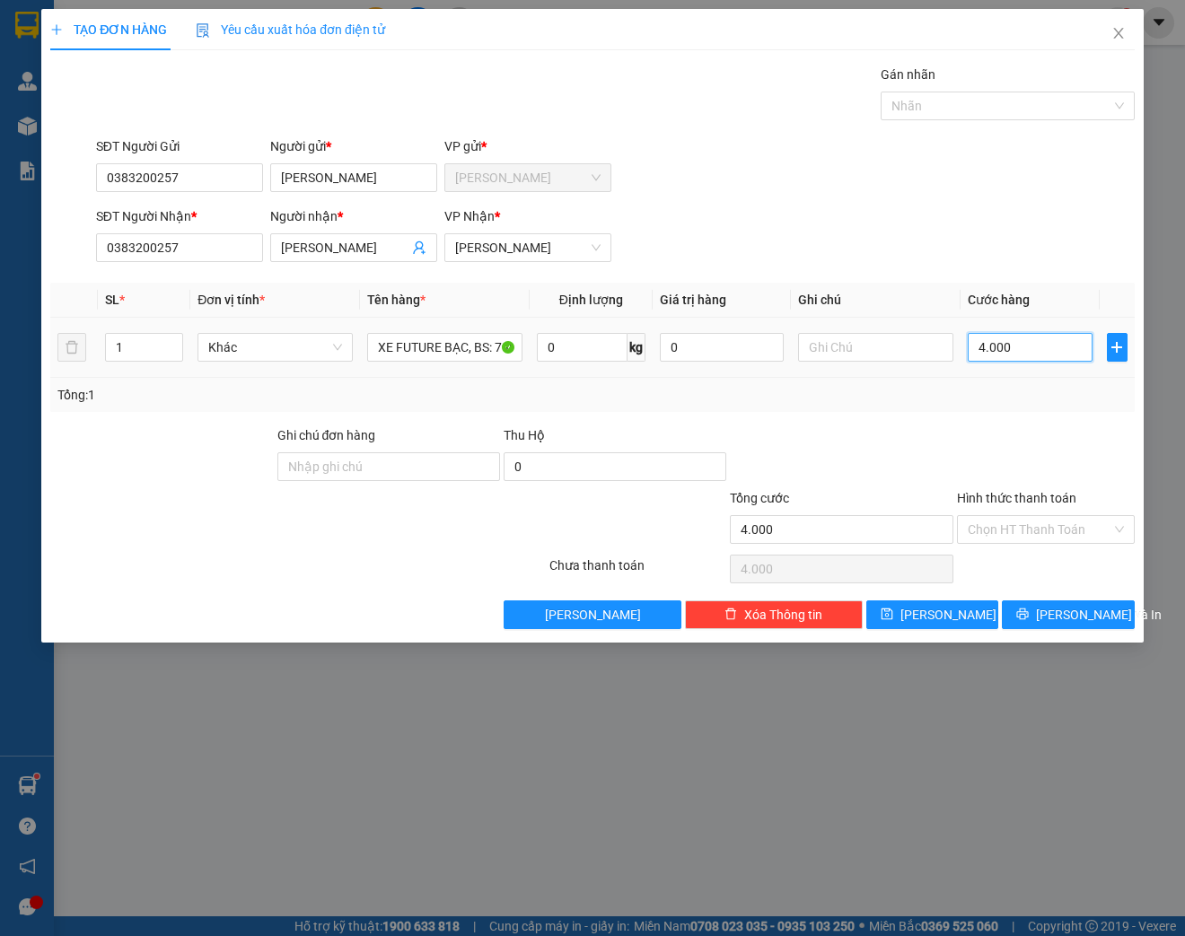
type input "40.000"
type input "400.000"
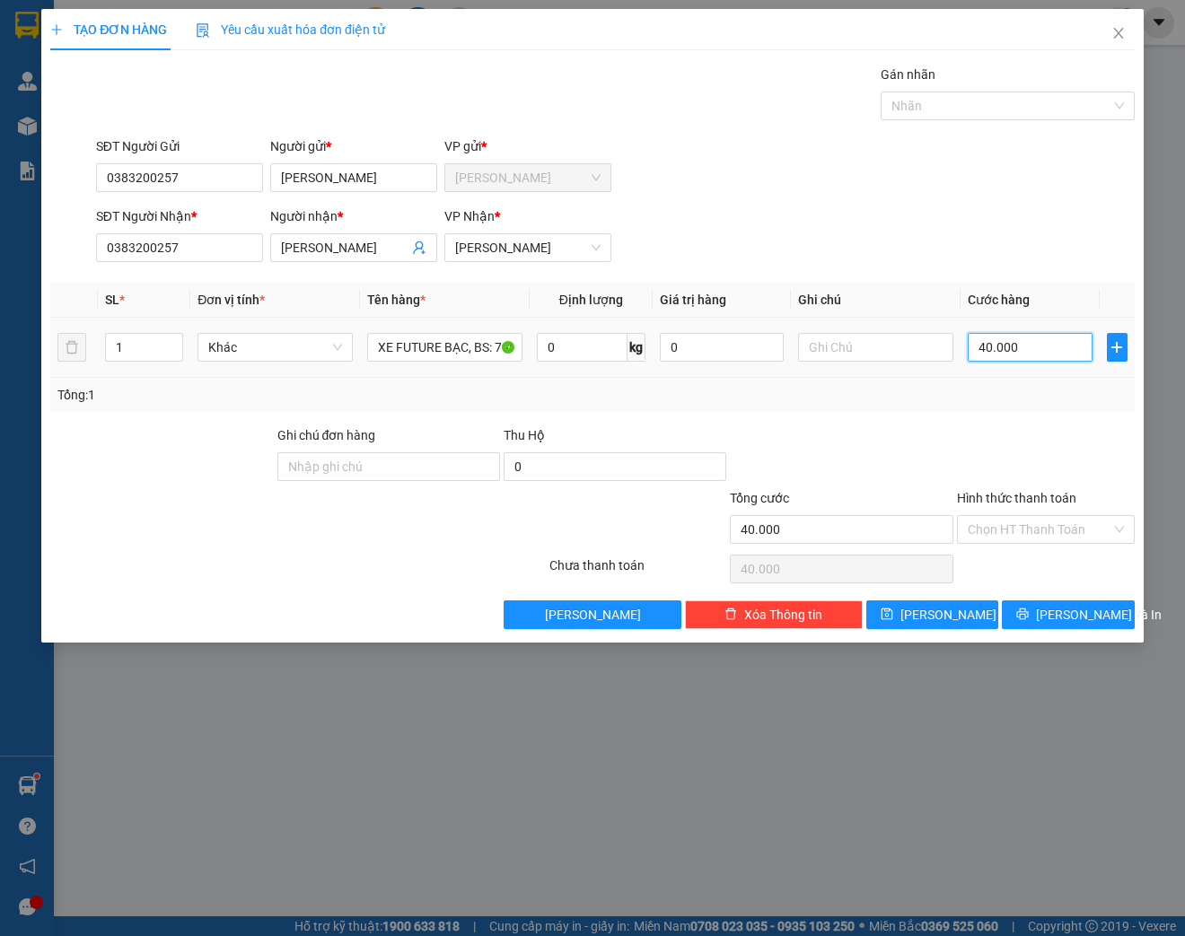
type input "400.000"
click at [1070, 521] on input "Hình thức thanh toán" at bounding box center [1040, 529] width 144 height 27
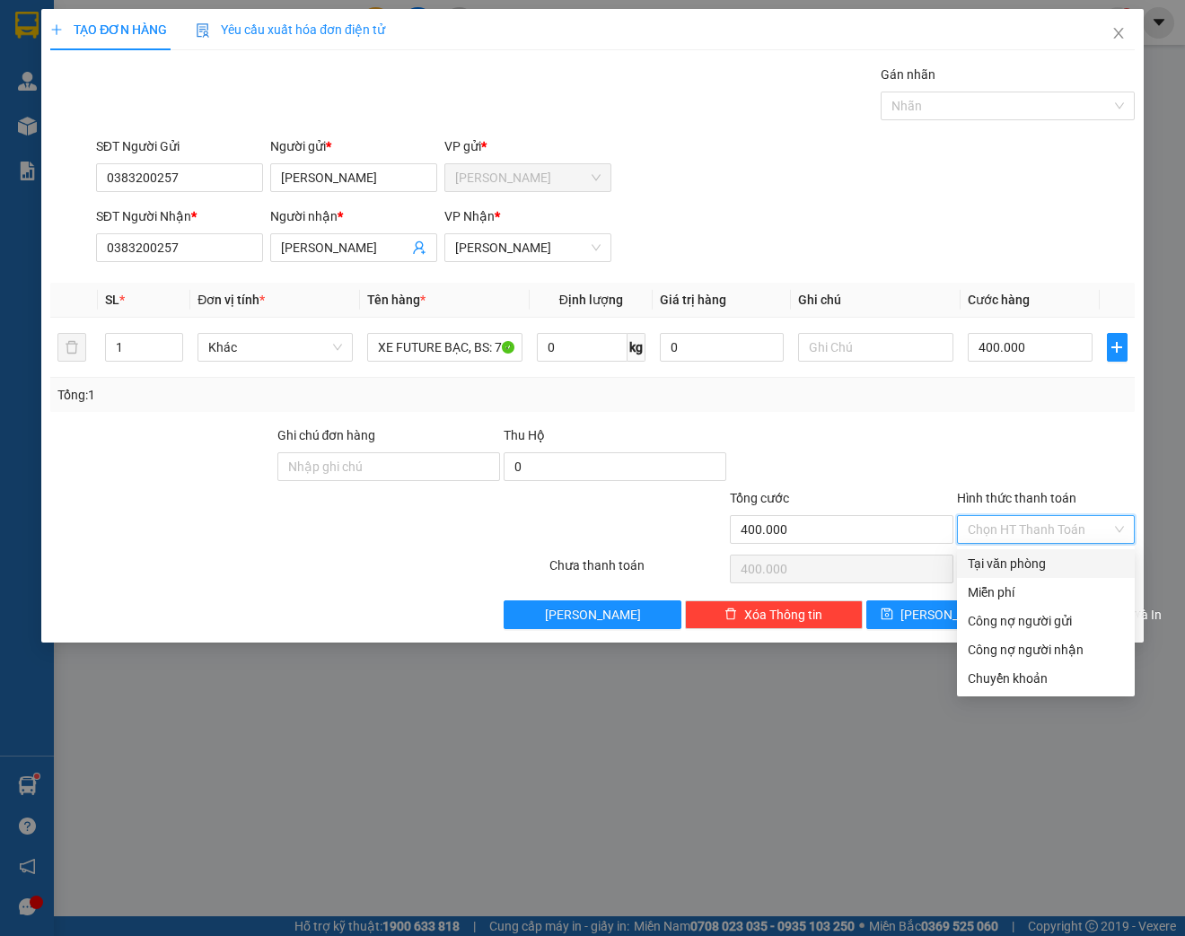
click at [1032, 561] on div "Tại văn phòng" at bounding box center [1046, 564] width 156 height 20
type input "0"
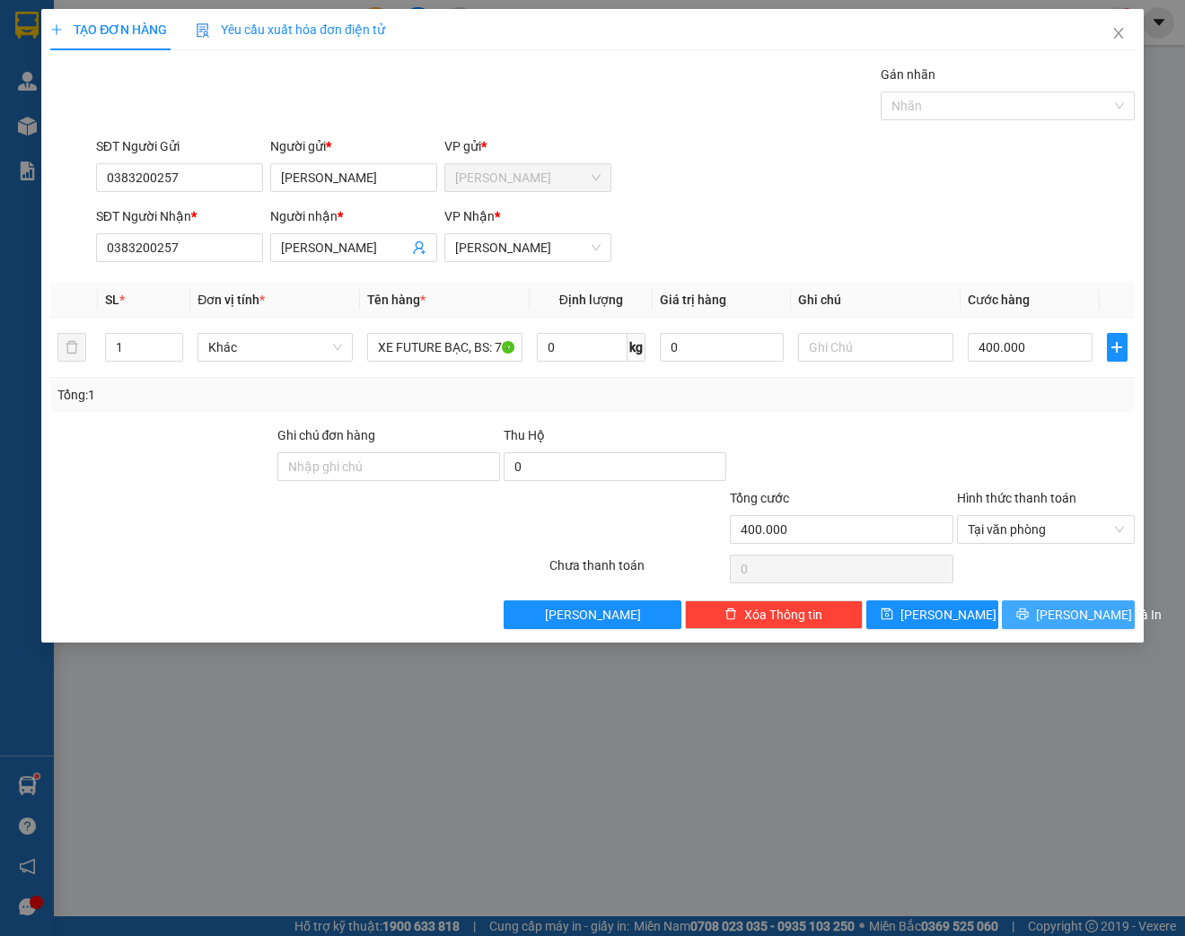
click at [1068, 616] on span "[PERSON_NAME] và In" at bounding box center [1099, 615] width 126 height 20
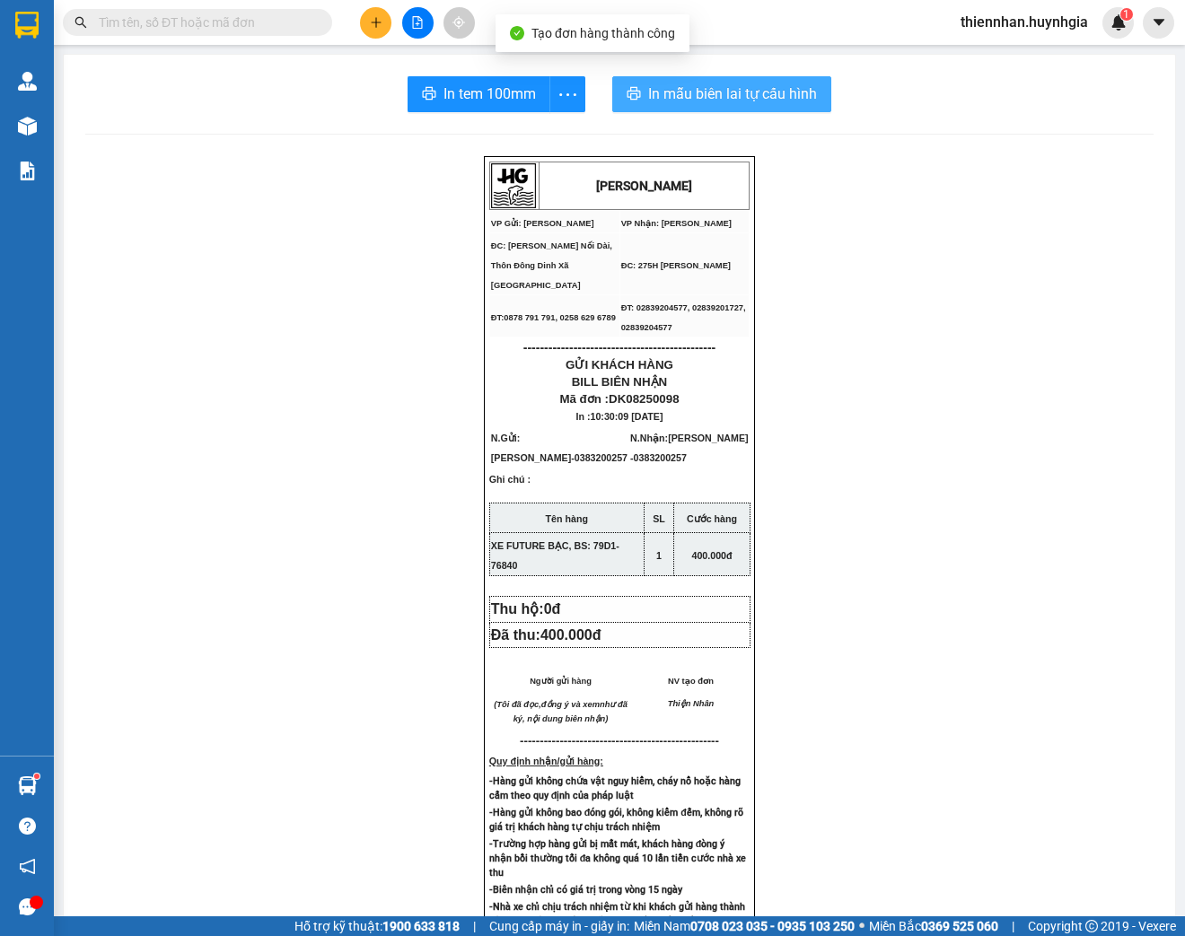
click at [792, 104] on span "In mẫu biên lai tự cấu hình" at bounding box center [732, 94] width 169 height 22
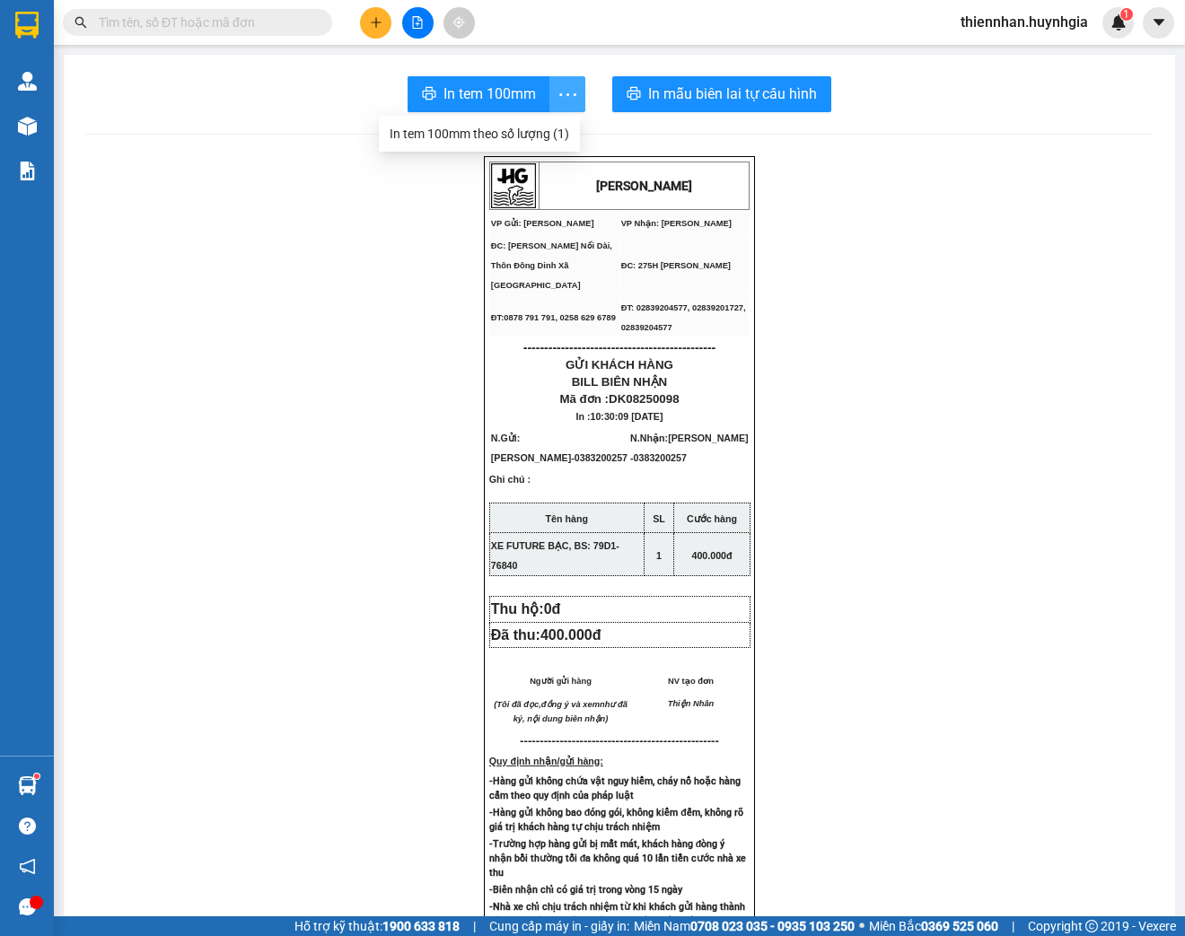
click at [562, 90] on icon "more" at bounding box center [567, 94] width 22 height 22
drag, startPoint x: 539, startPoint y: 133, endPoint x: 567, endPoint y: 154, distance: 35.2
click at [539, 135] on div "In tem 100mm theo số lượng (1)" at bounding box center [480, 134] width 180 height 20
